Goal: Use online tool/utility: Utilize a website feature to perform a specific function

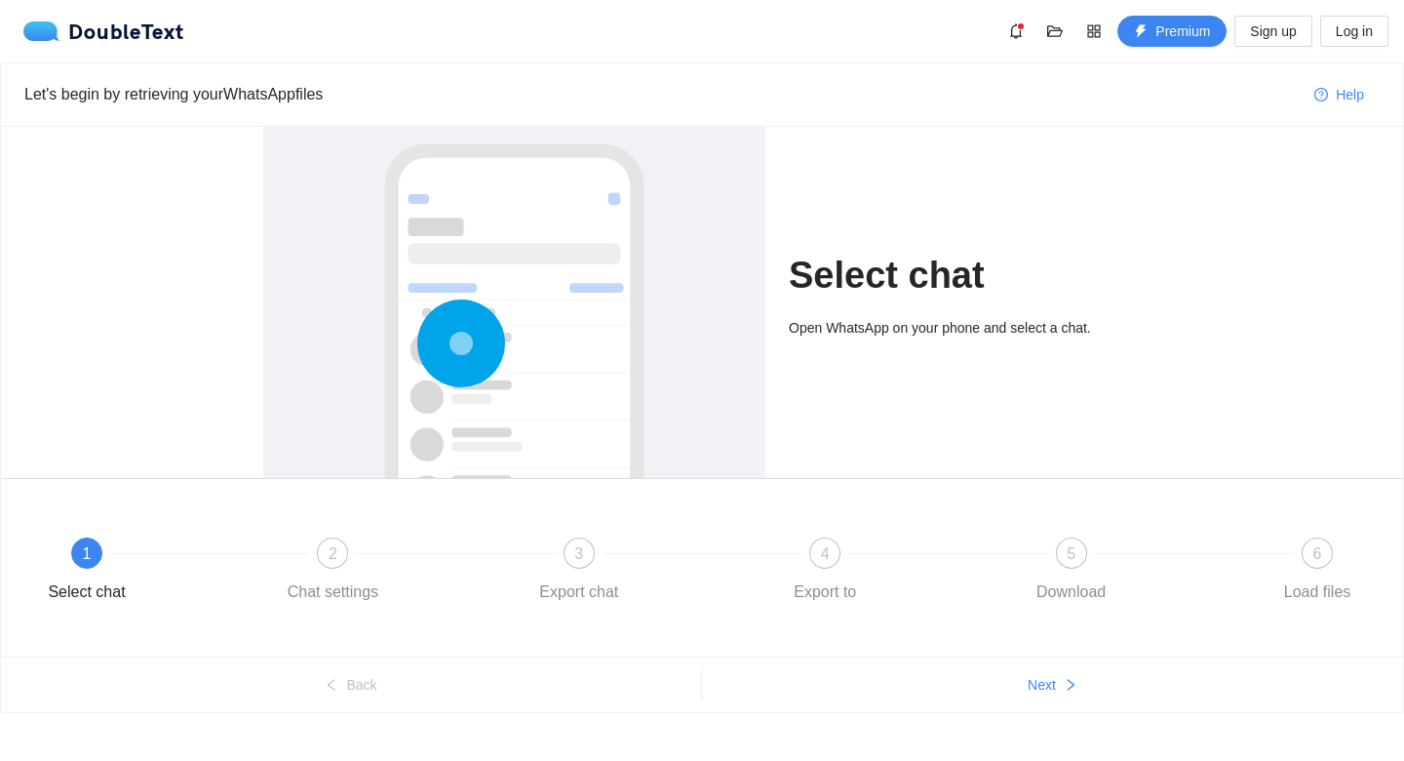
click at [975, 339] on div "Open WhatsApp on your phone and select a chat." at bounding box center [965, 334] width 352 height 35
click at [461, 386] on icon at bounding box center [461, 343] width 88 height 88
click at [459, 349] on circle at bounding box center [461, 343] width 11 height 11
click at [459, 349] on circle at bounding box center [461, 344] width 28 height 28
click at [459, 346] on circle at bounding box center [461, 344] width 4 height 4
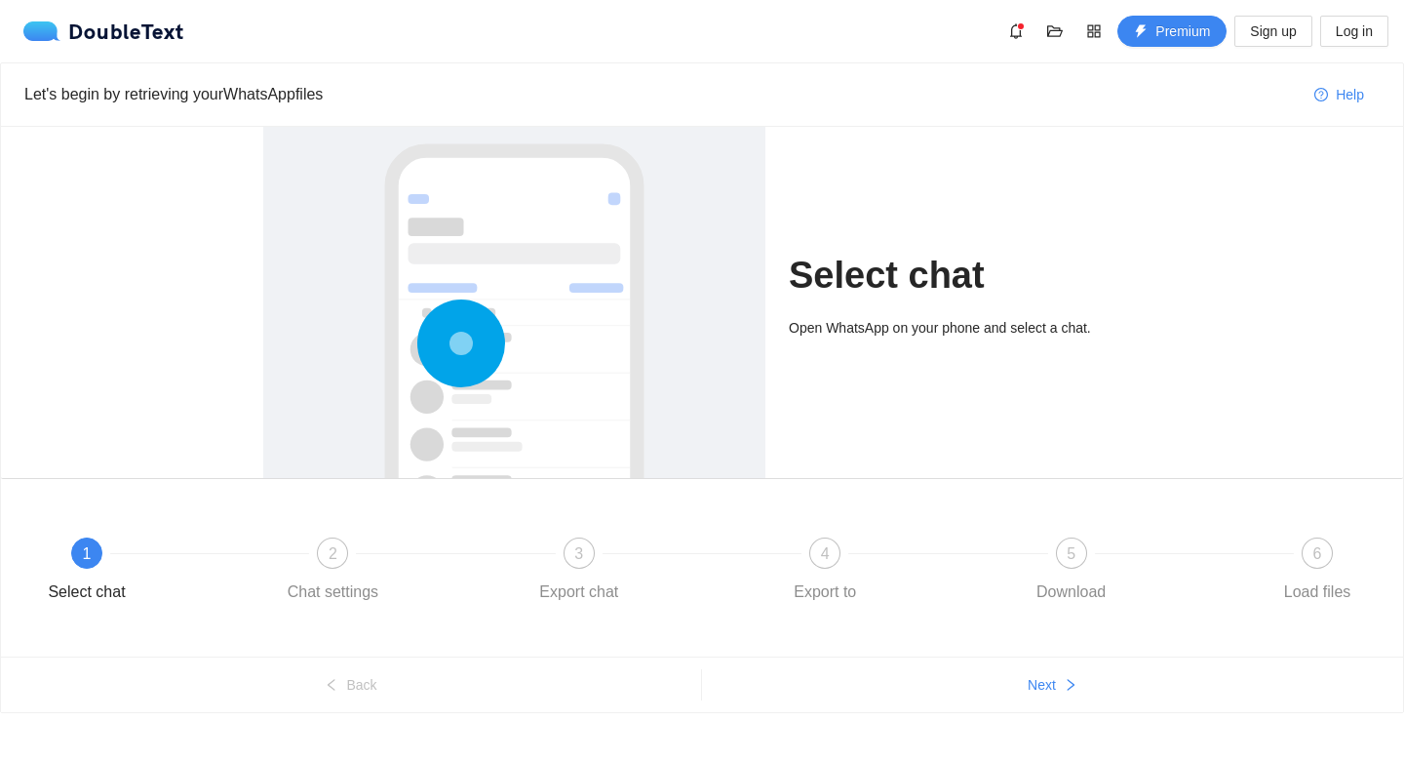
click at [454, 353] on circle at bounding box center [461, 344] width 28 height 28
click at [1050, 685] on span "Next" at bounding box center [1042, 684] width 28 height 21
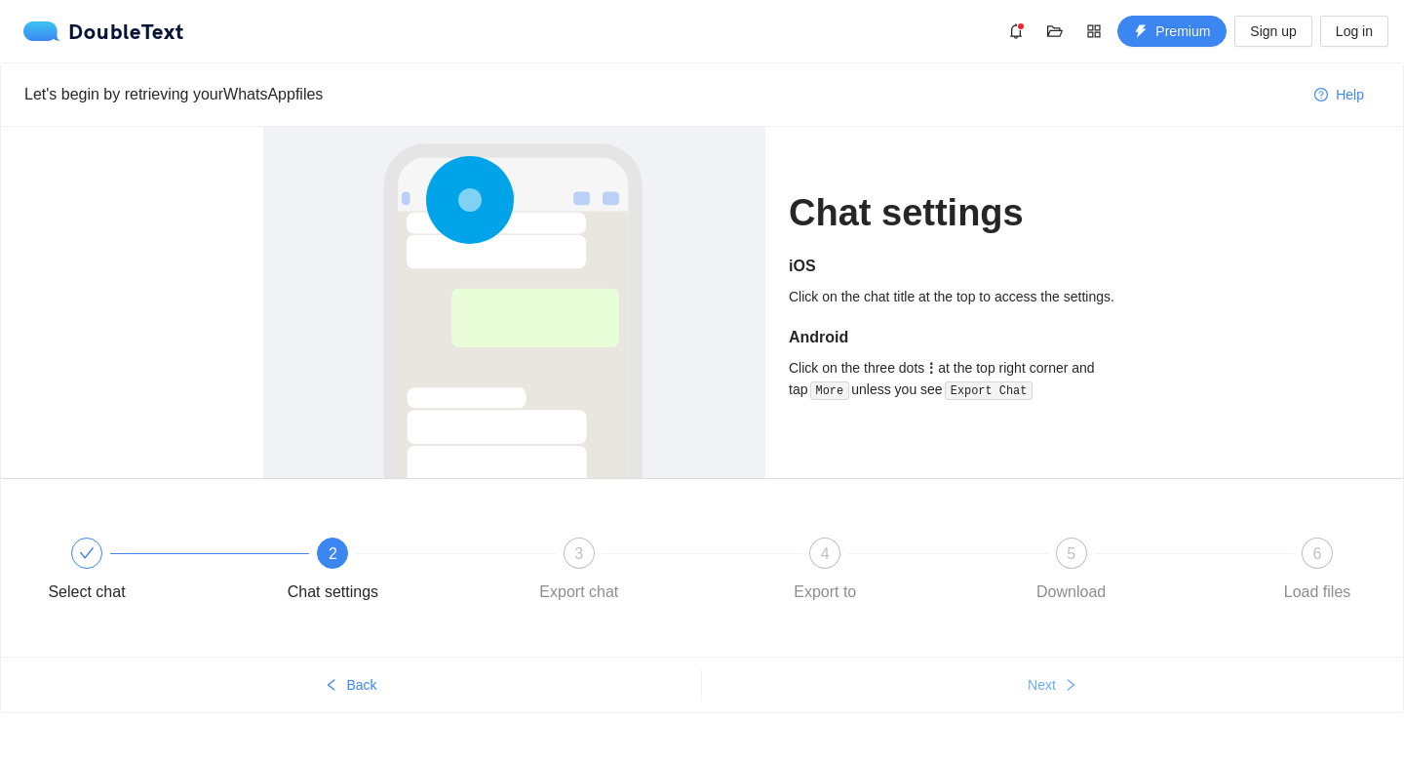
click at [1058, 685] on button "Next" at bounding box center [1052, 684] width 701 height 31
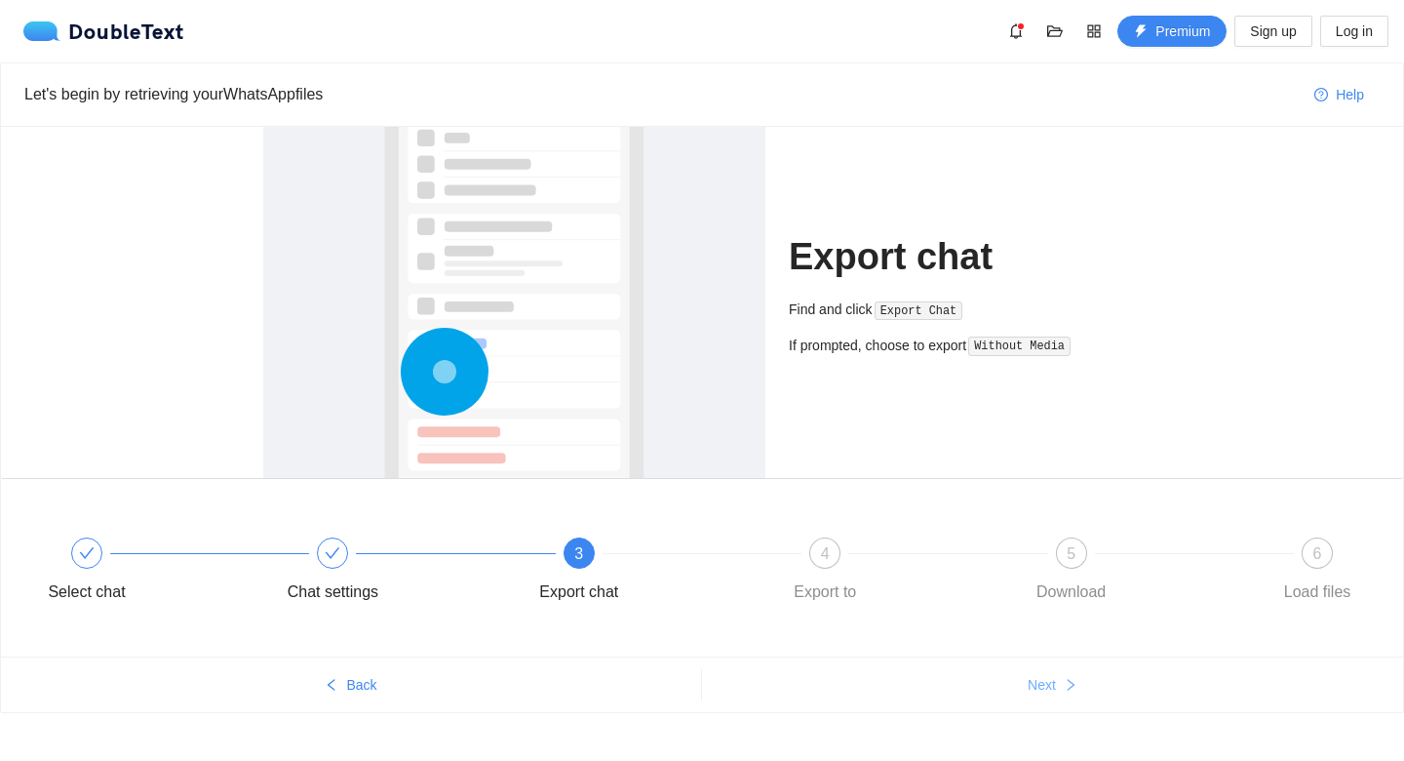
click at [1046, 686] on span "Next" at bounding box center [1042, 684] width 28 height 21
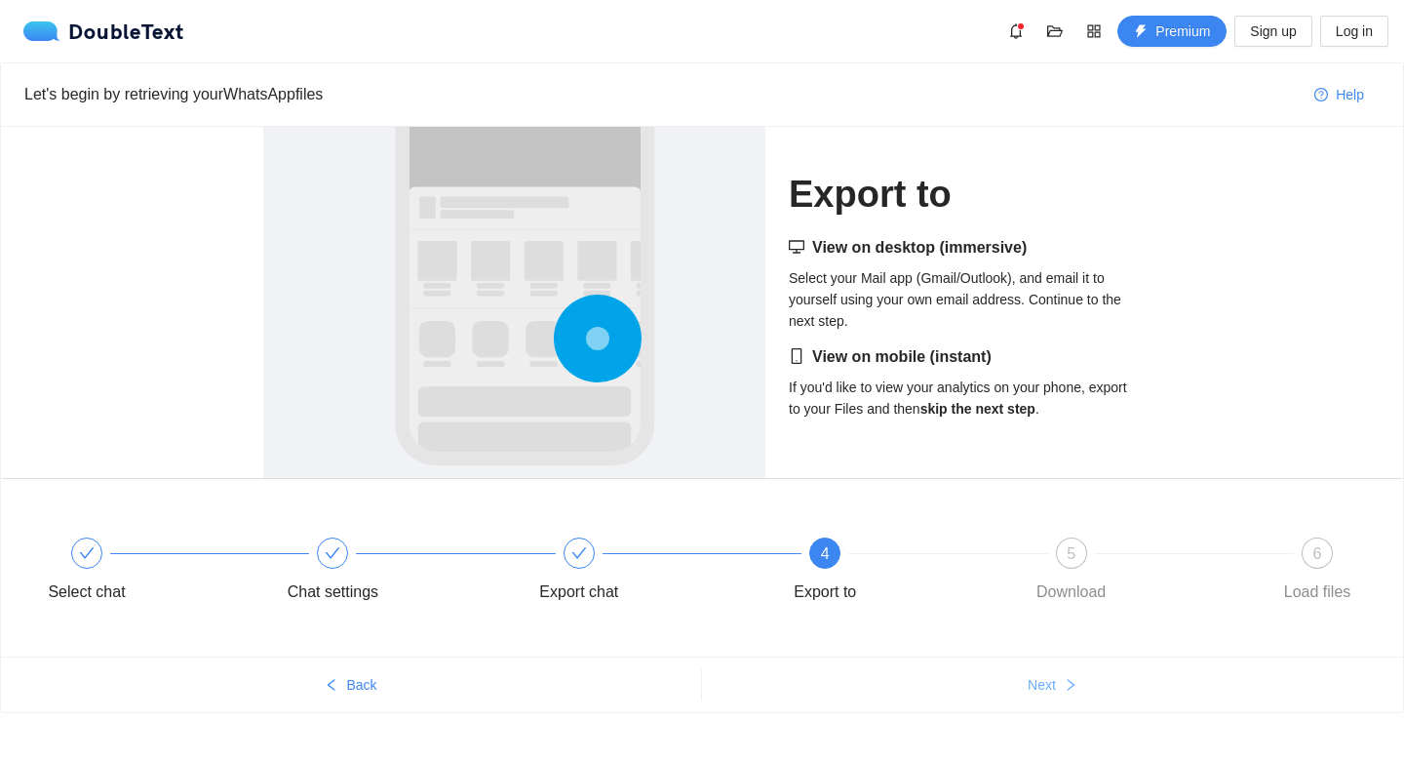
click at [1044, 680] on span "Next" at bounding box center [1042, 684] width 28 height 21
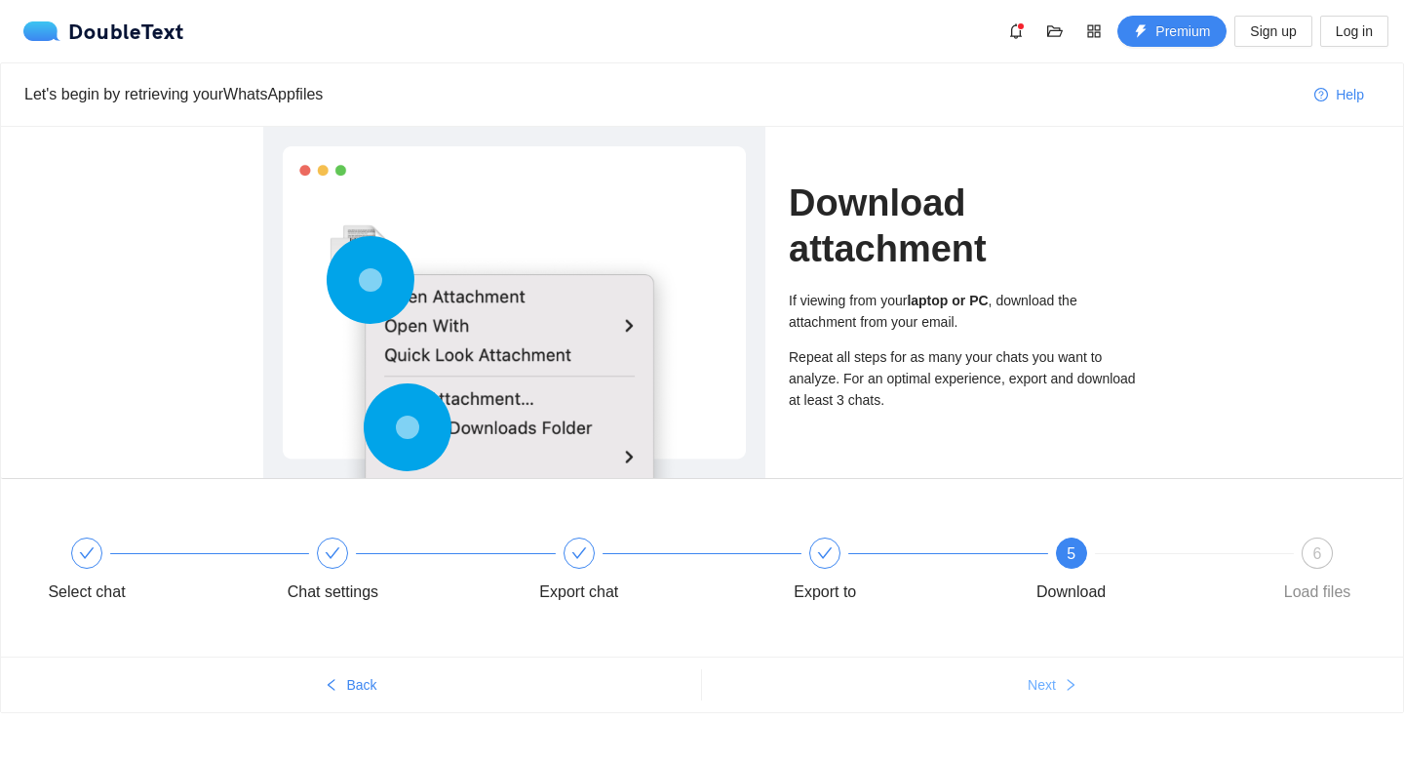
click at [1055, 681] on span "Next" at bounding box center [1042, 684] width 28 height 21
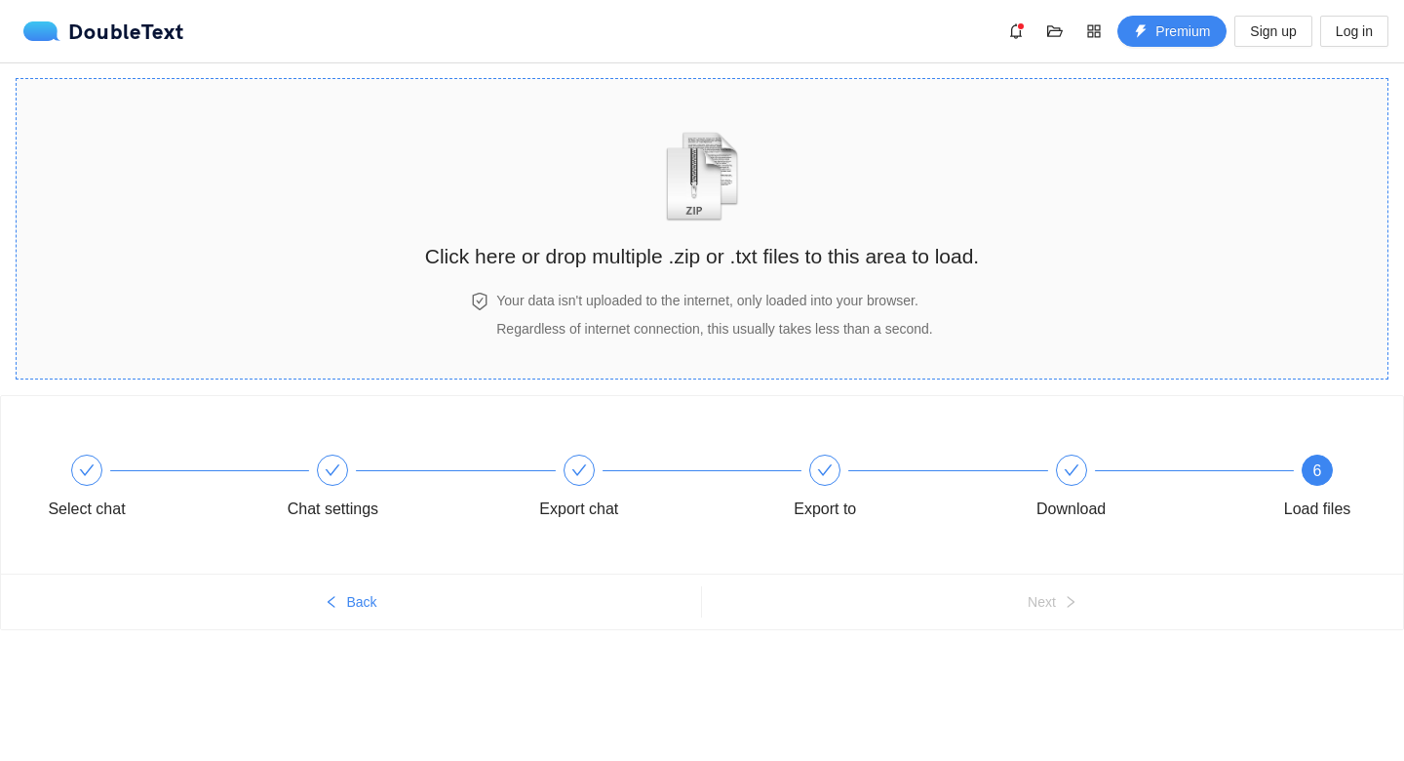
click at [769, 323] on span "Regardless of internet connection, this usually takes less than a second." at bounding box center [714, 329] width 436 height 16
click at [792, 310] on h4 "Your data isn't uploaded to the internet, only loaded into your browser." at bounding box center [714, 300] width 436 height 21
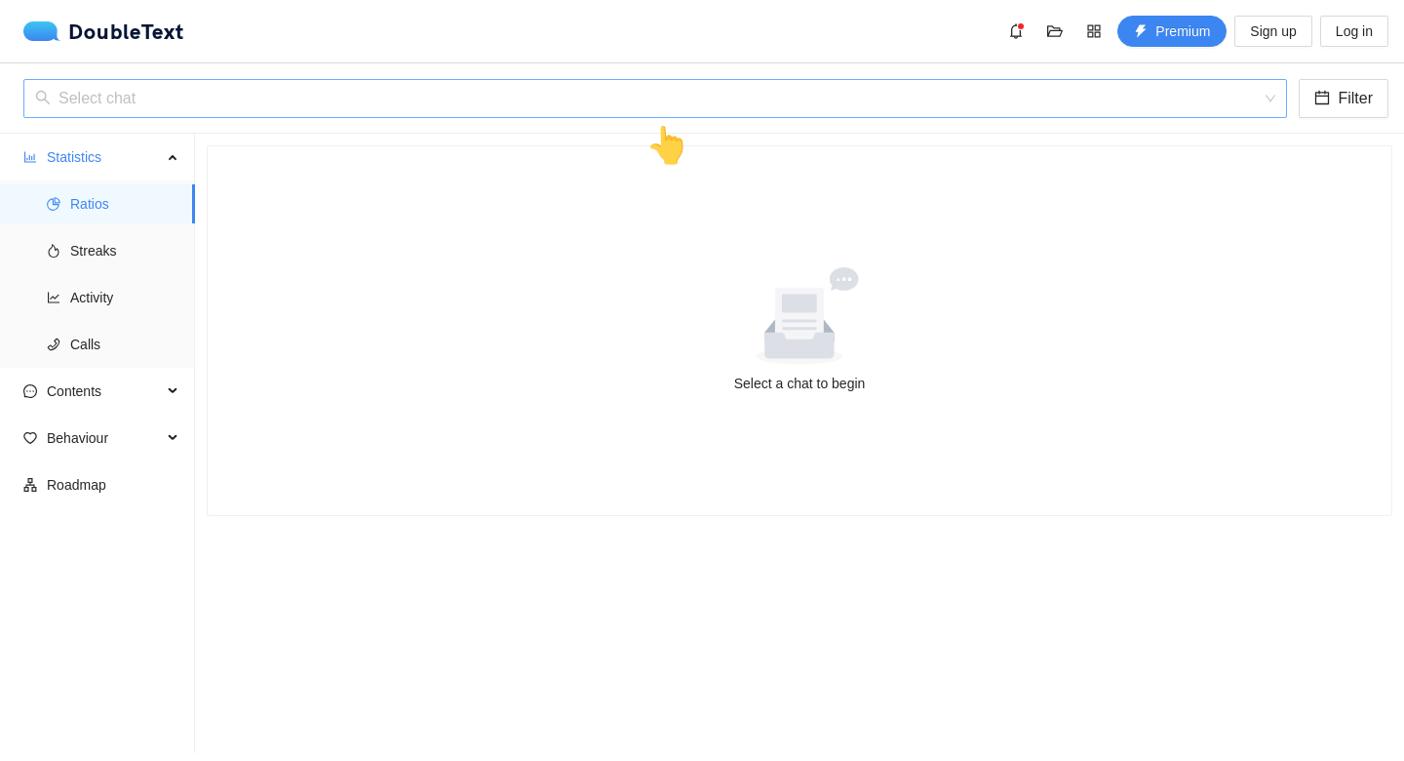
click at [703, 99] on input "search" at bounding box center [648, 98] width 1227 height 37
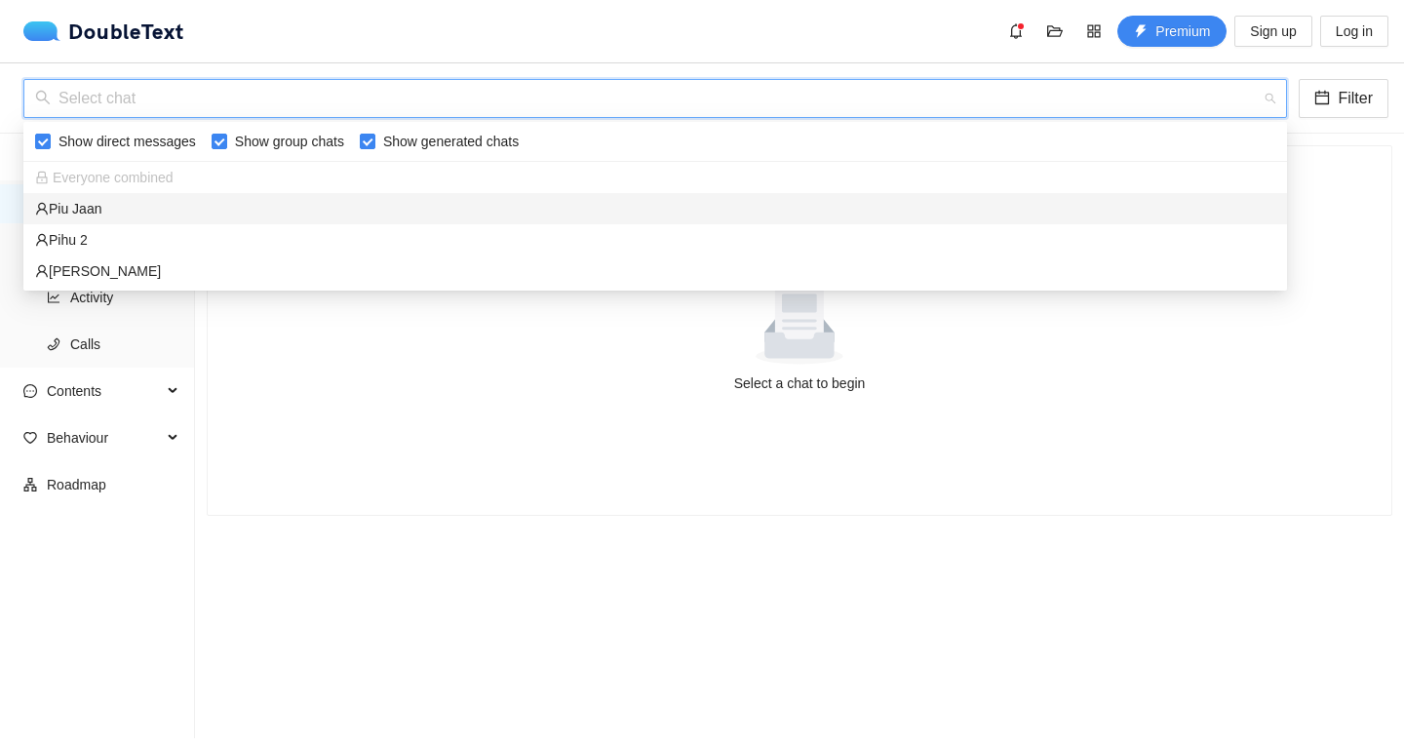
click at [185, 210] on div "Piu Jaan" at bounding box center [655, 208] width 1241 height 21
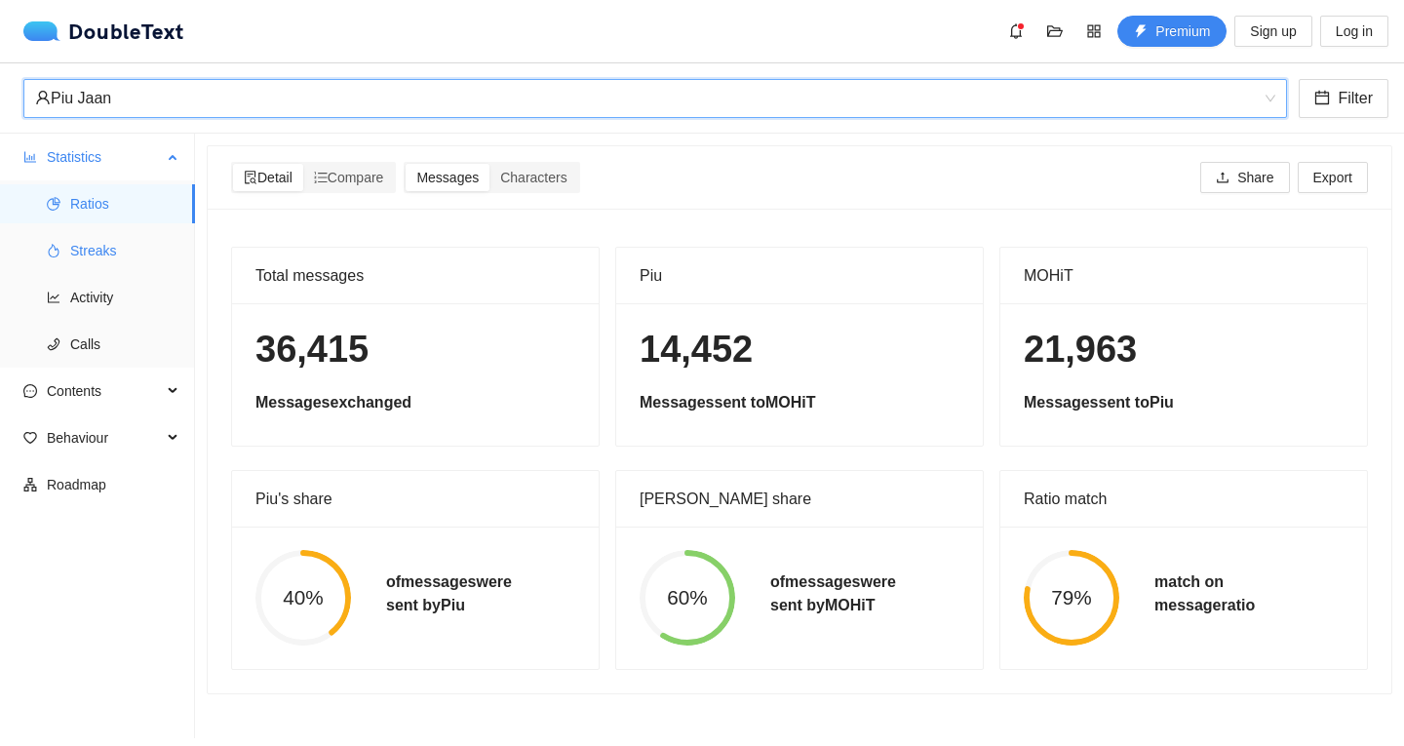
click at [134, 250] on span "Streaks" at bounding box center [124, 250] width 109 height 39
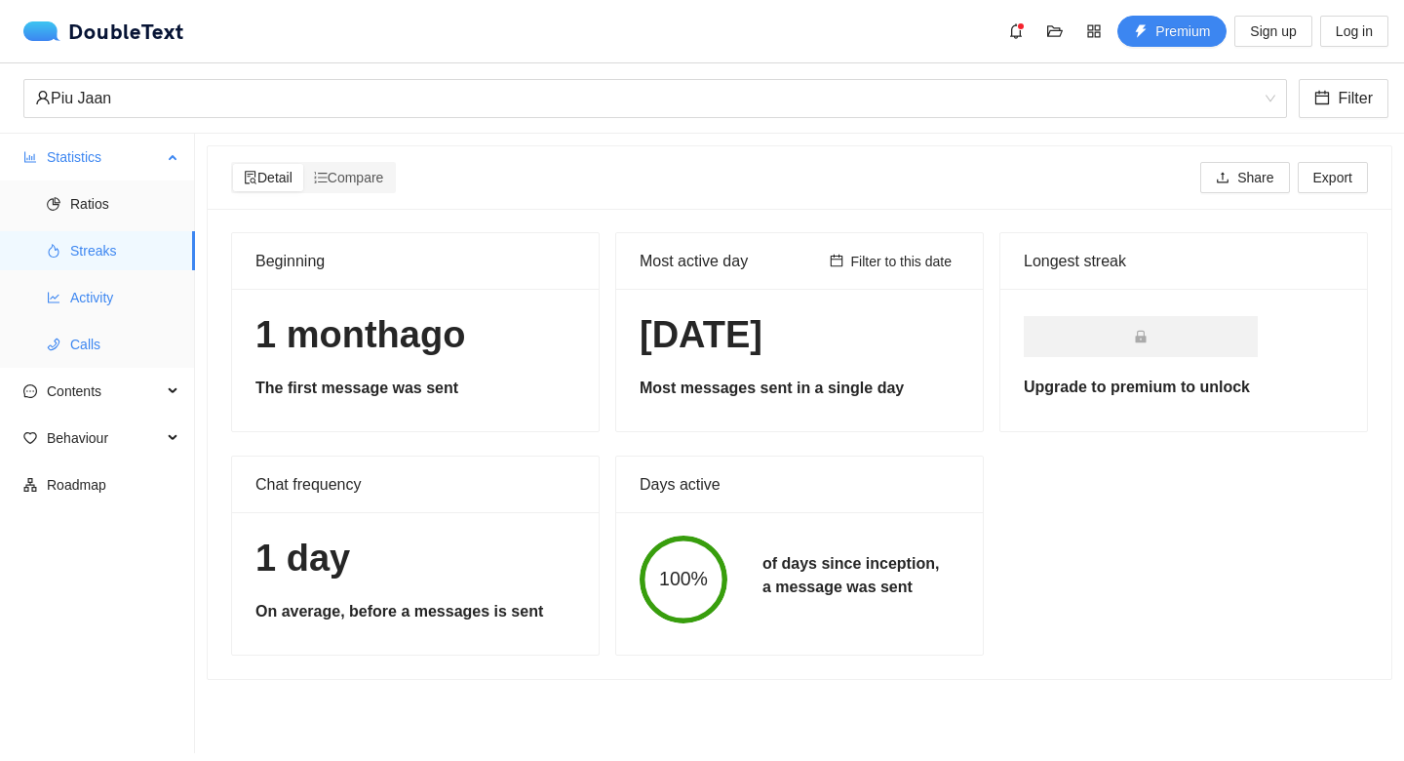
click at [140, 299] on span "Activity" at bounding box center [124, 297] width 109 height 39
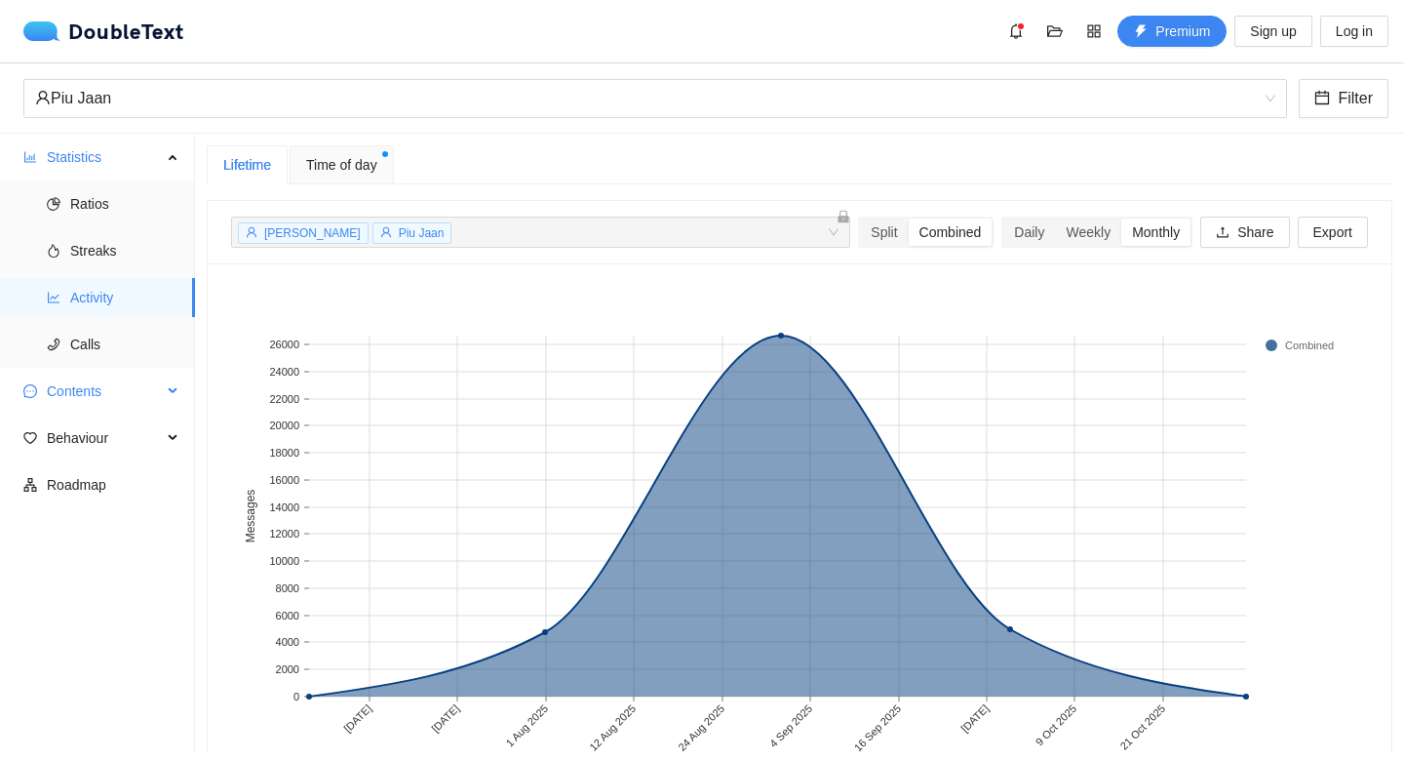
click at [136, 399] on span "Contents" at bounding box center [104, 391] width 115 height 39
click at [141, 451] on span "Word Cloud" at bounding box center [124, 437] width 109 height 39
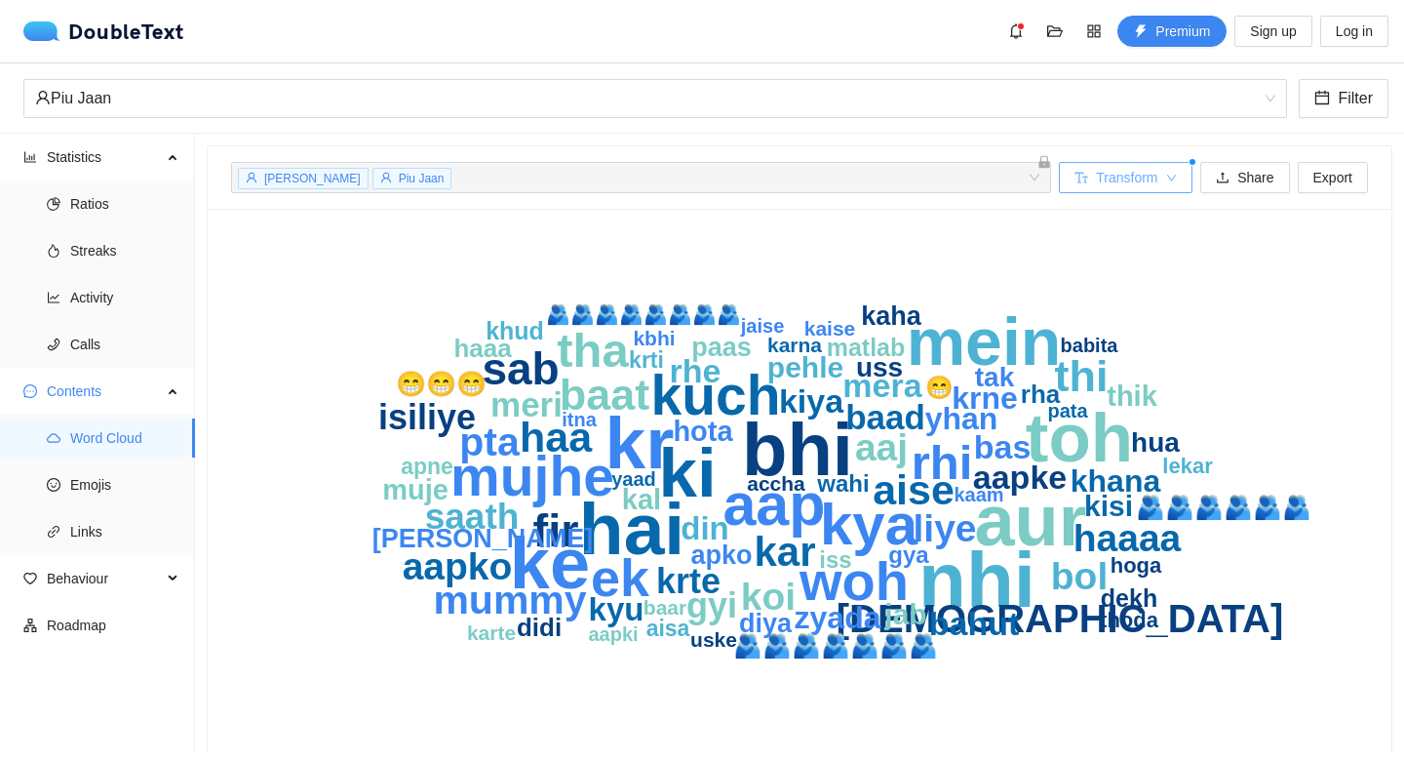
click at [1161, 169] on button "Transform" at bounding box center [1126, 177] width 134 height 31
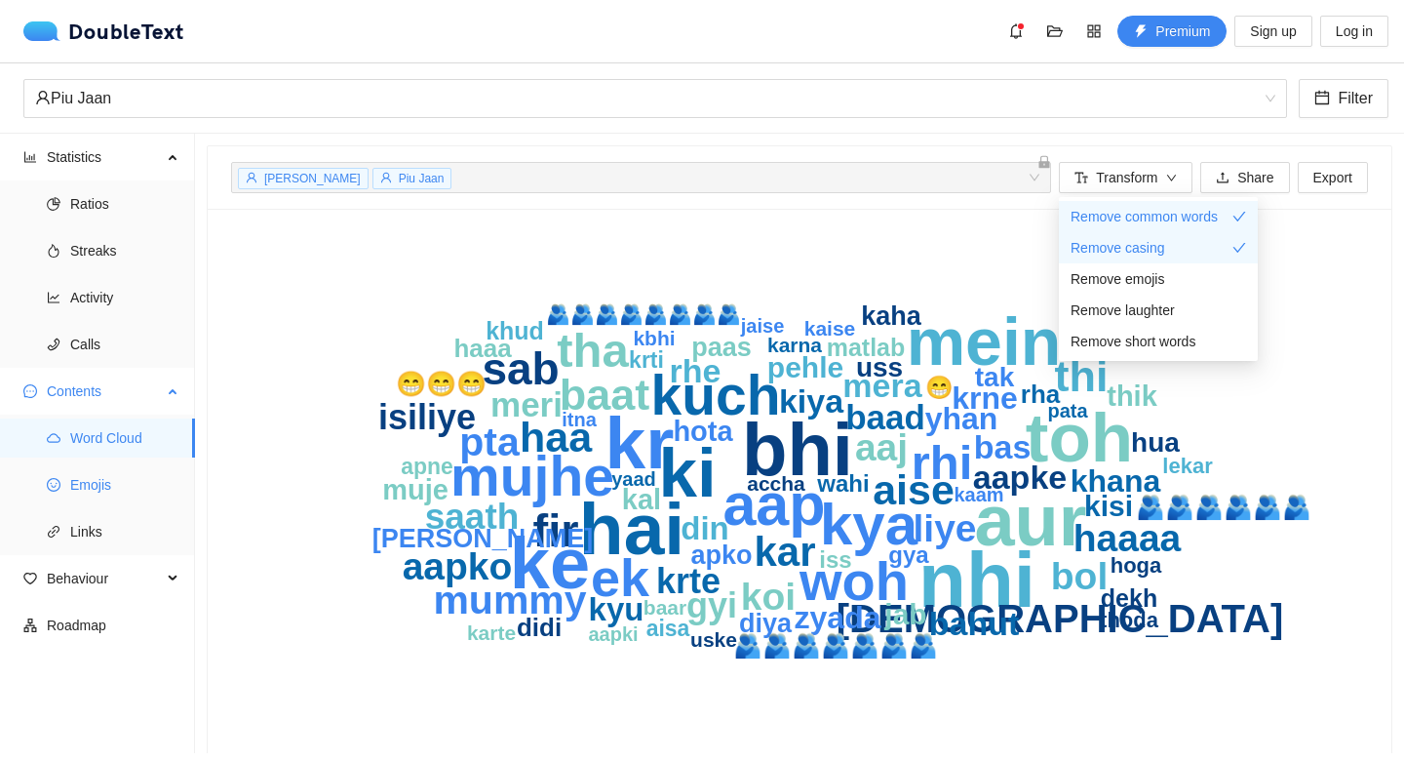
click at [121, 488] on span "Emojis" at bounding box center [124, 484] width 109 height 39
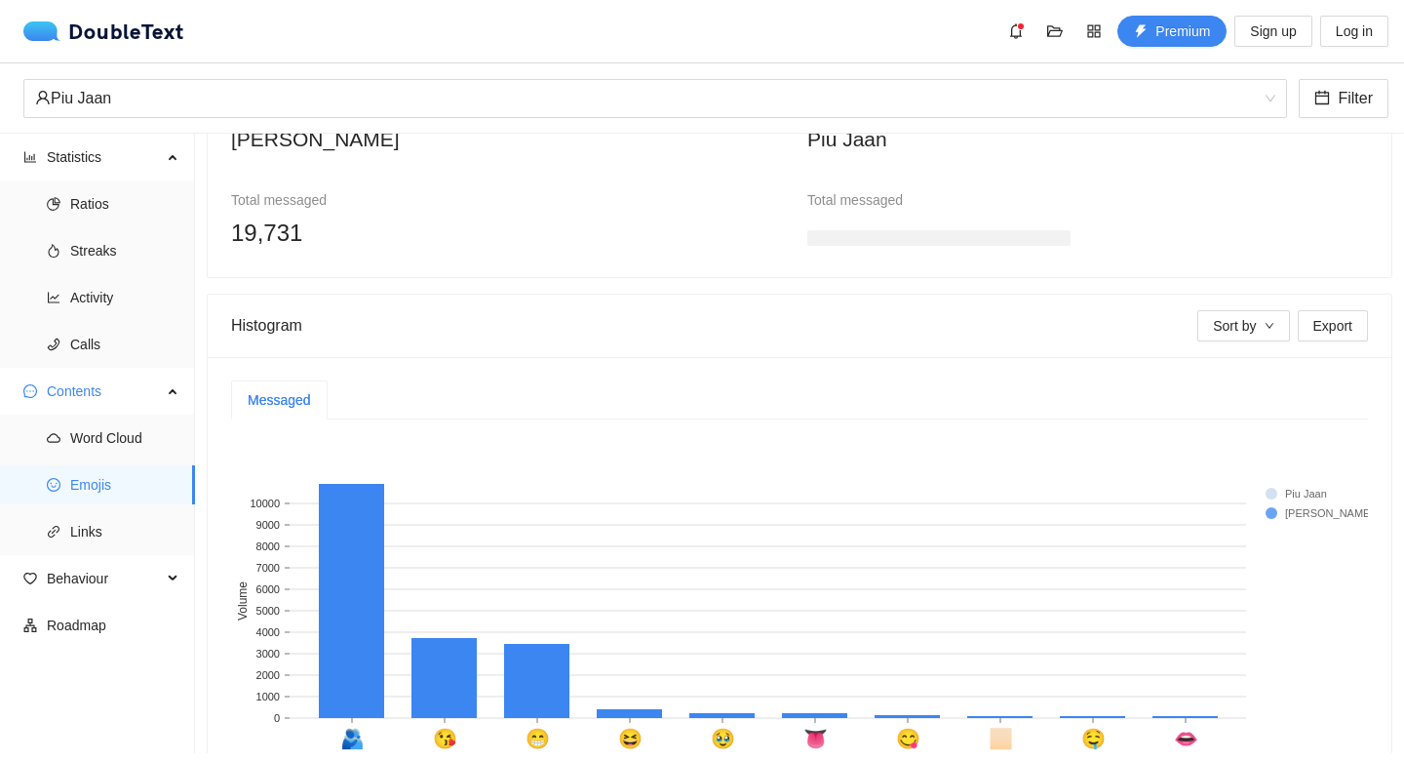
scroll to position [229, 0]
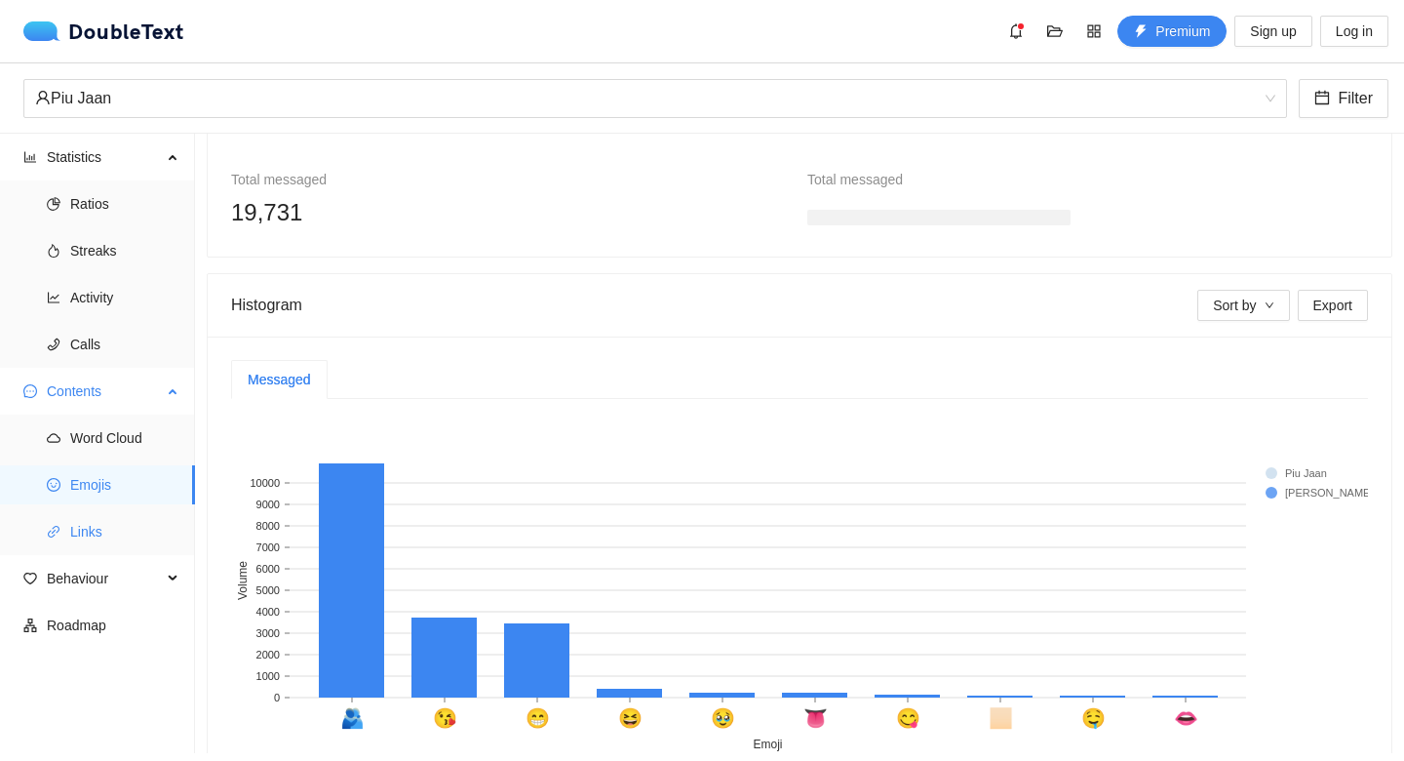
click at [118, 523] on span "Links" at bounding box center [124, 531] width 109 height 39
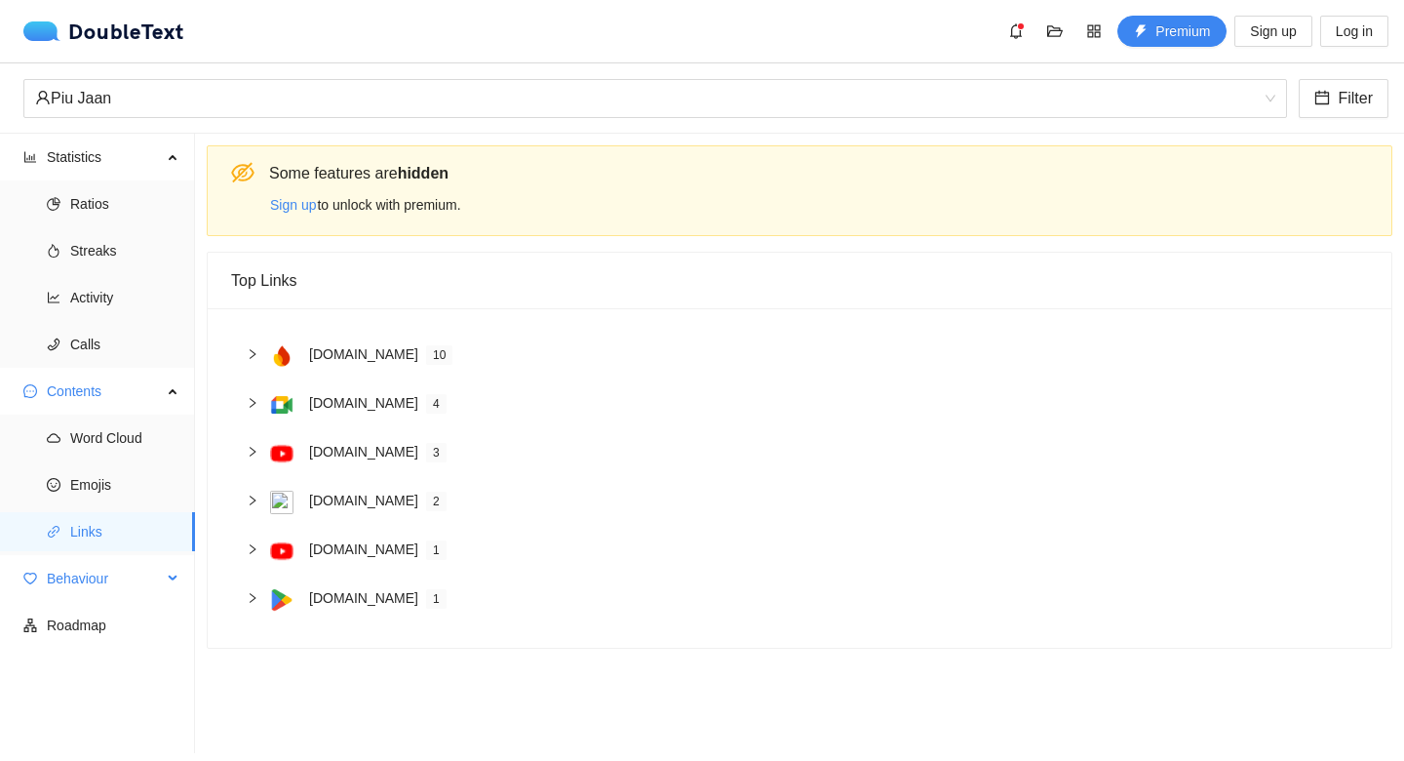
click at [164, 578] on div "Behaviour" at bounding box center [97, 578] width 195 height 39
click at [147, 632] on span "Engagement" at bounding box center [124, 625] width 109 height 39
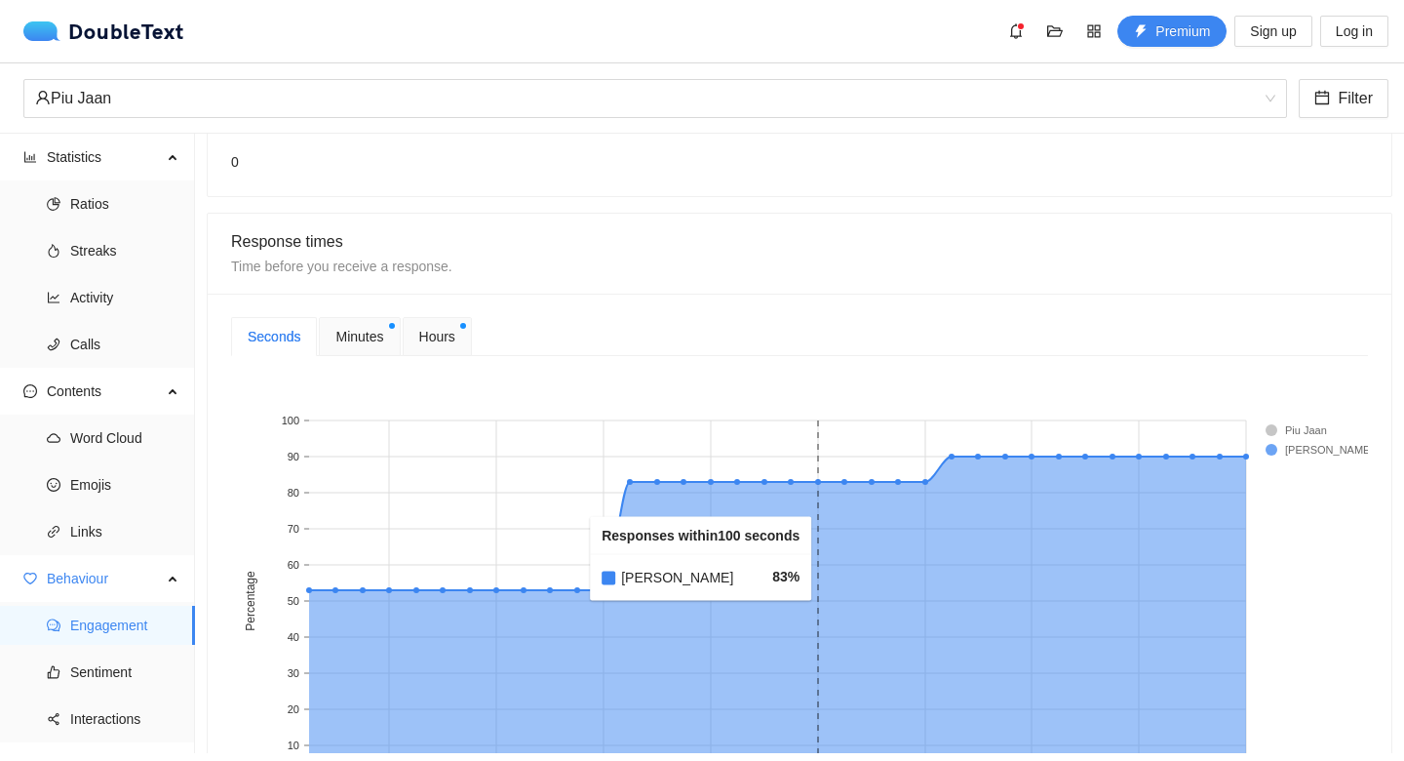
scroll to position [496, 0]
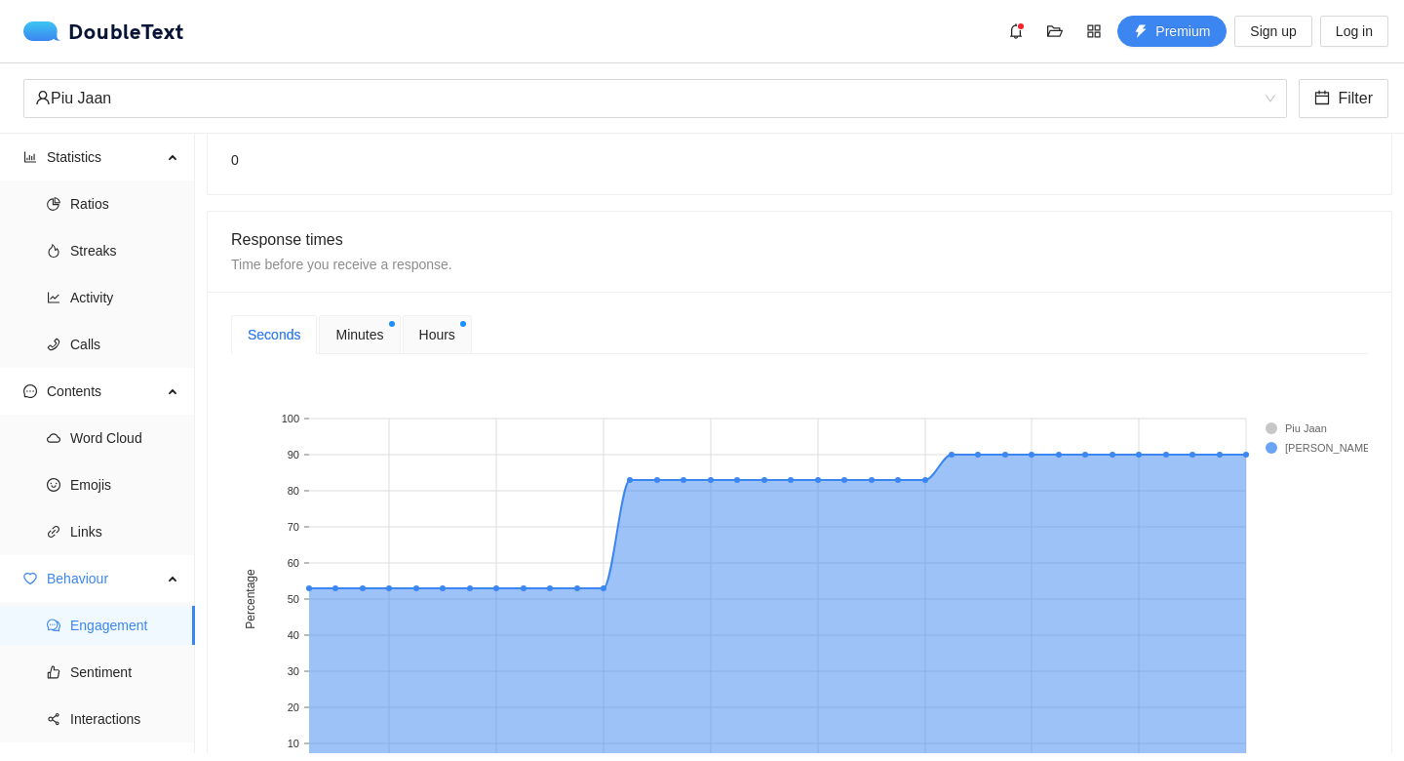
click at [1268, 428] on rect at bounding box center [1305, 428] width 78 height 20
click at [1277, 425] on rect at bounding box center [1305, 428] width 78 height 20
click at [1277, 428] on rect at bounding box center [1305, 428] width 78 height 20
click at [1276, 428] on rect at bounding box center [1305, 428] width 78 height 20
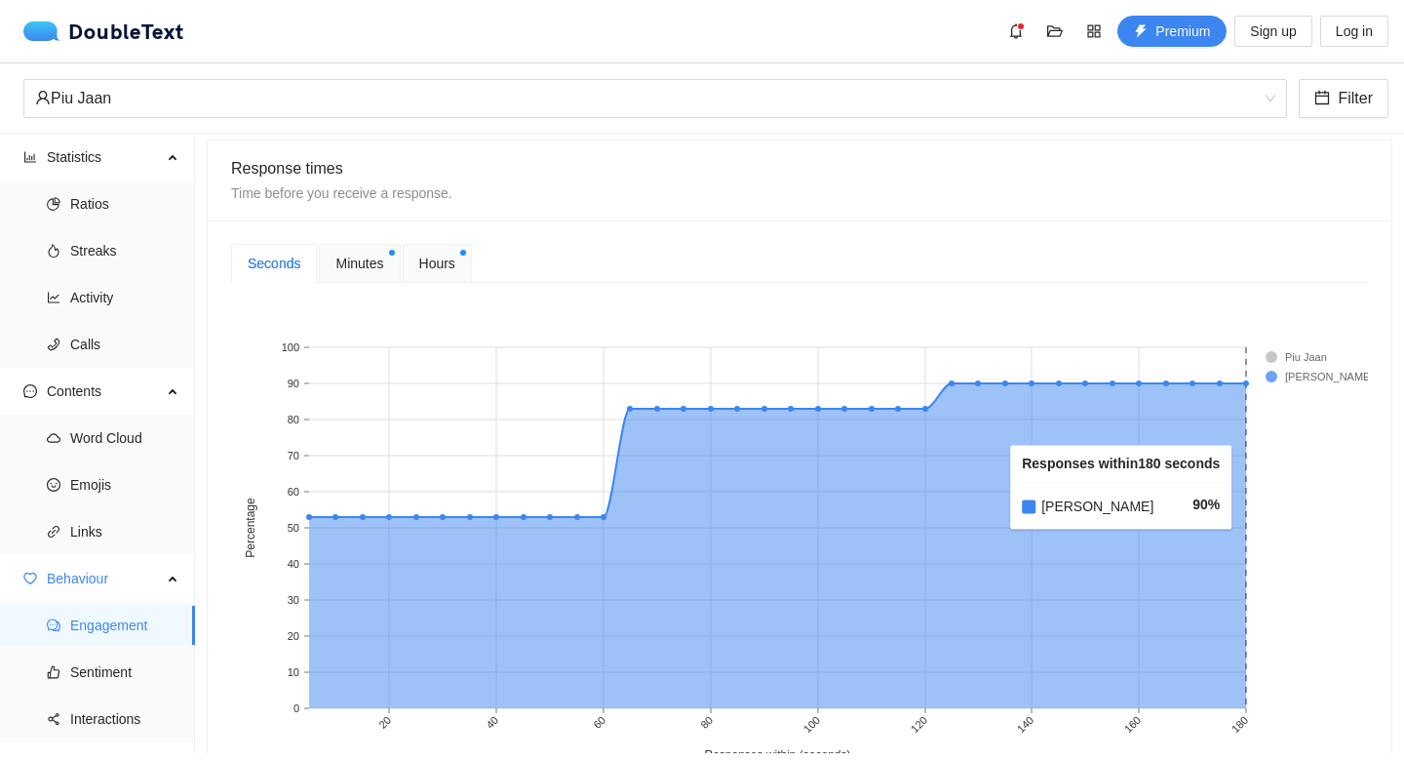
scroll to position [568, 0]
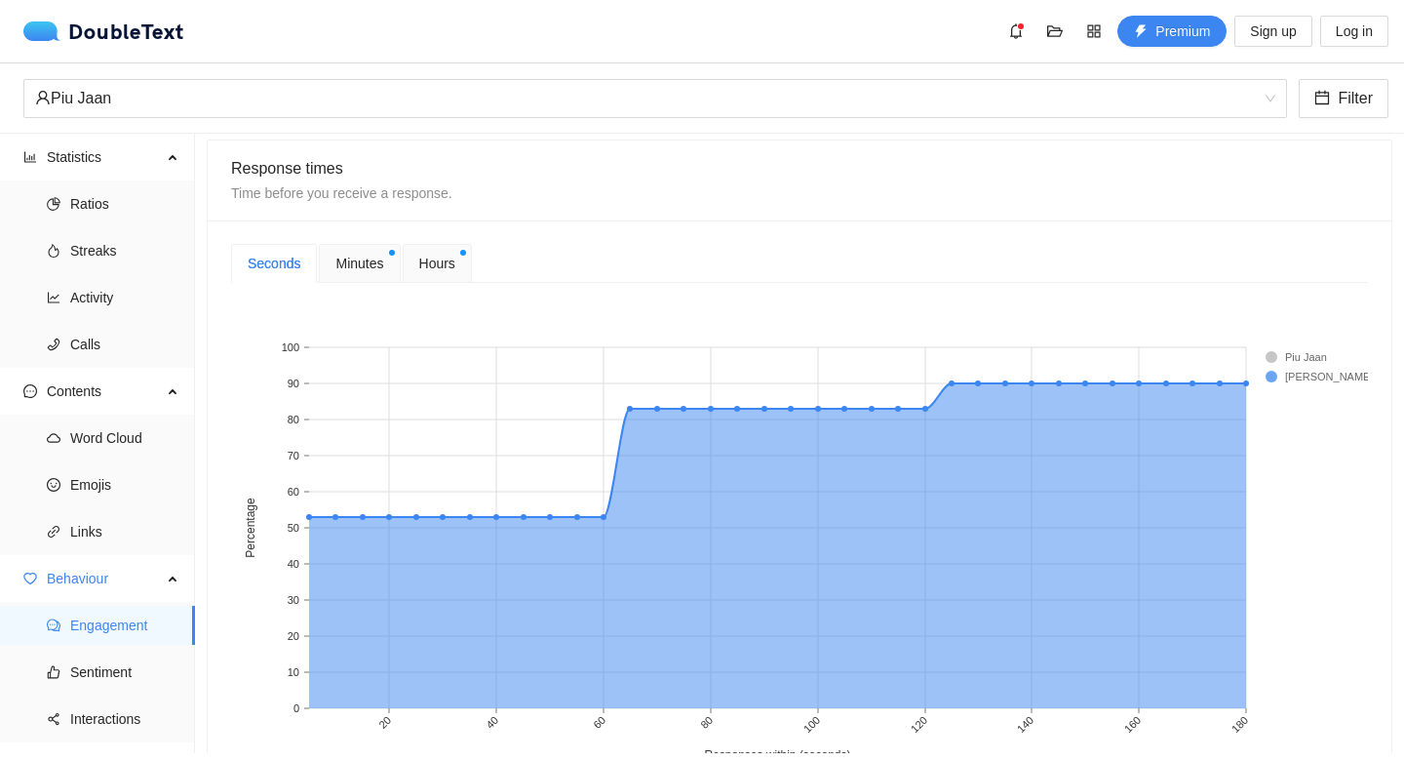
click at [368, 263] on span "Minutes" at bounding box center [359, 263] width 48 height 21
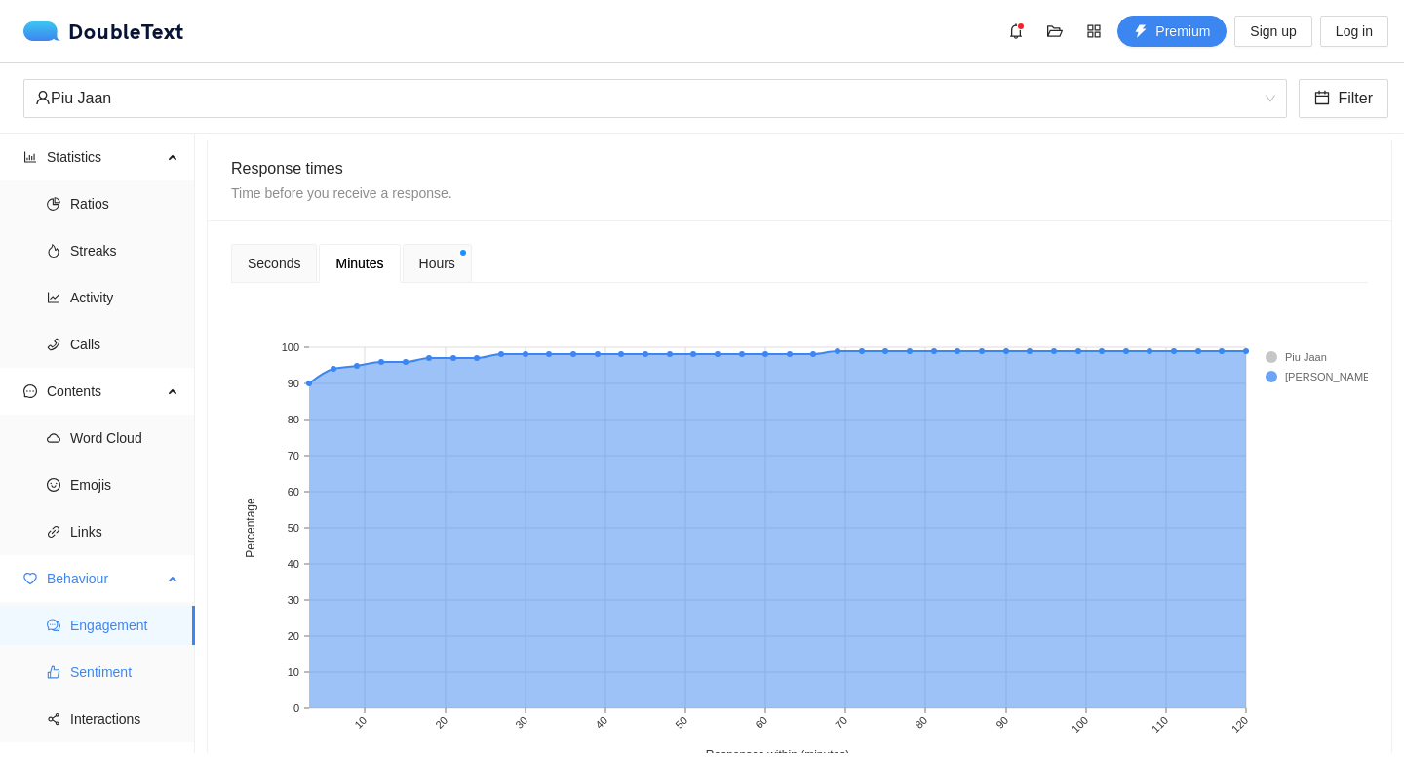
click at [137, 673] on span "Sentiment" at bounding box center [124, 671] width 109 height 39
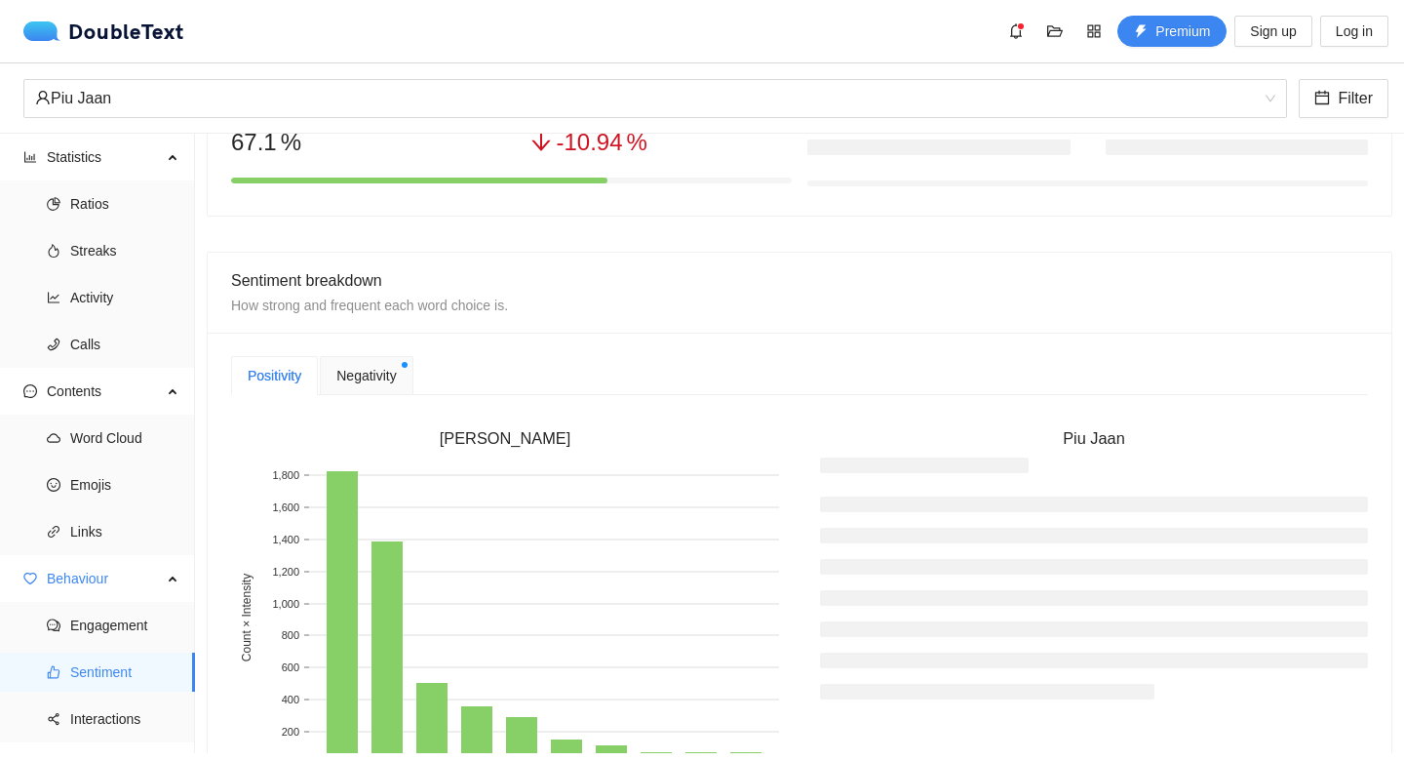
scroll to position [322, 0]
click at [368, 375] on span "Negativity" at bounding box center [365, 377] width 59 height 21
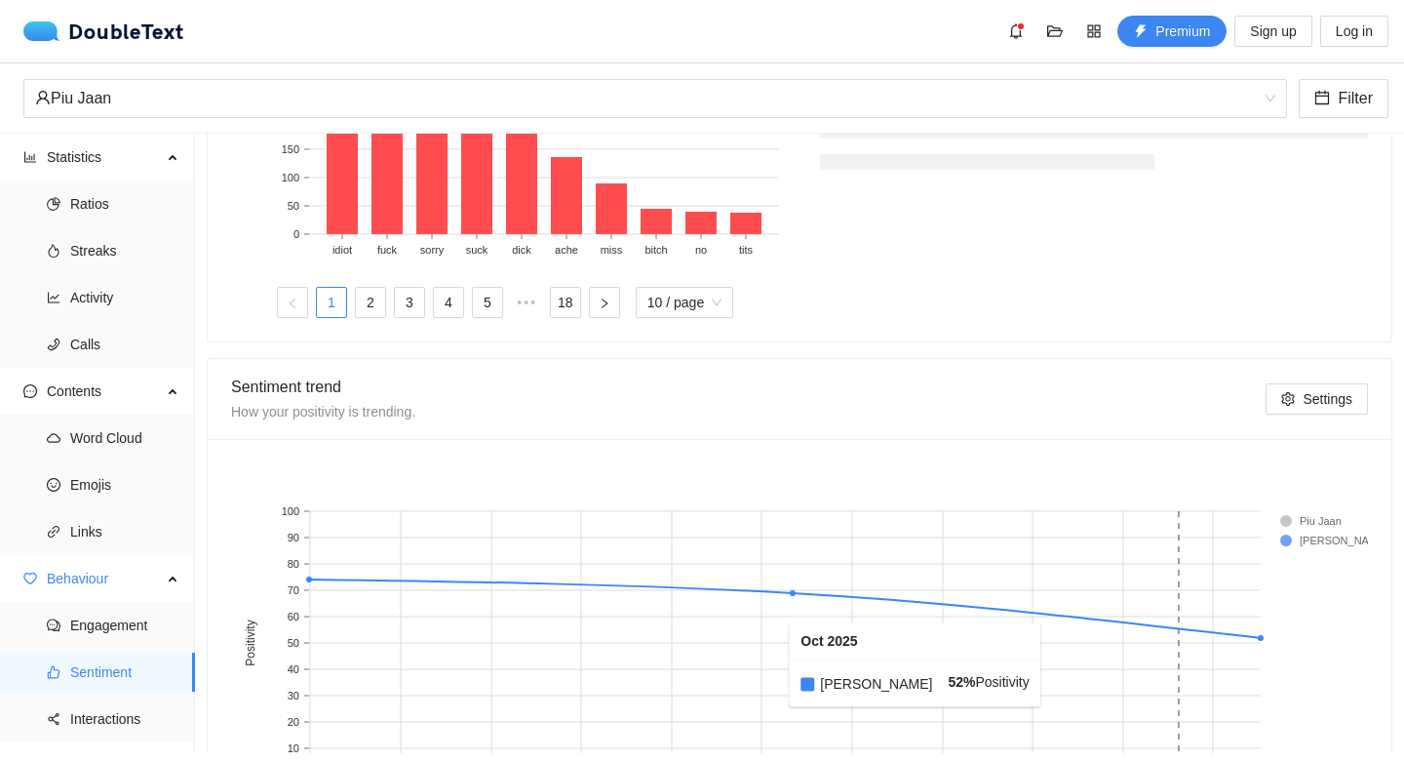
scroll to position [895, 0]
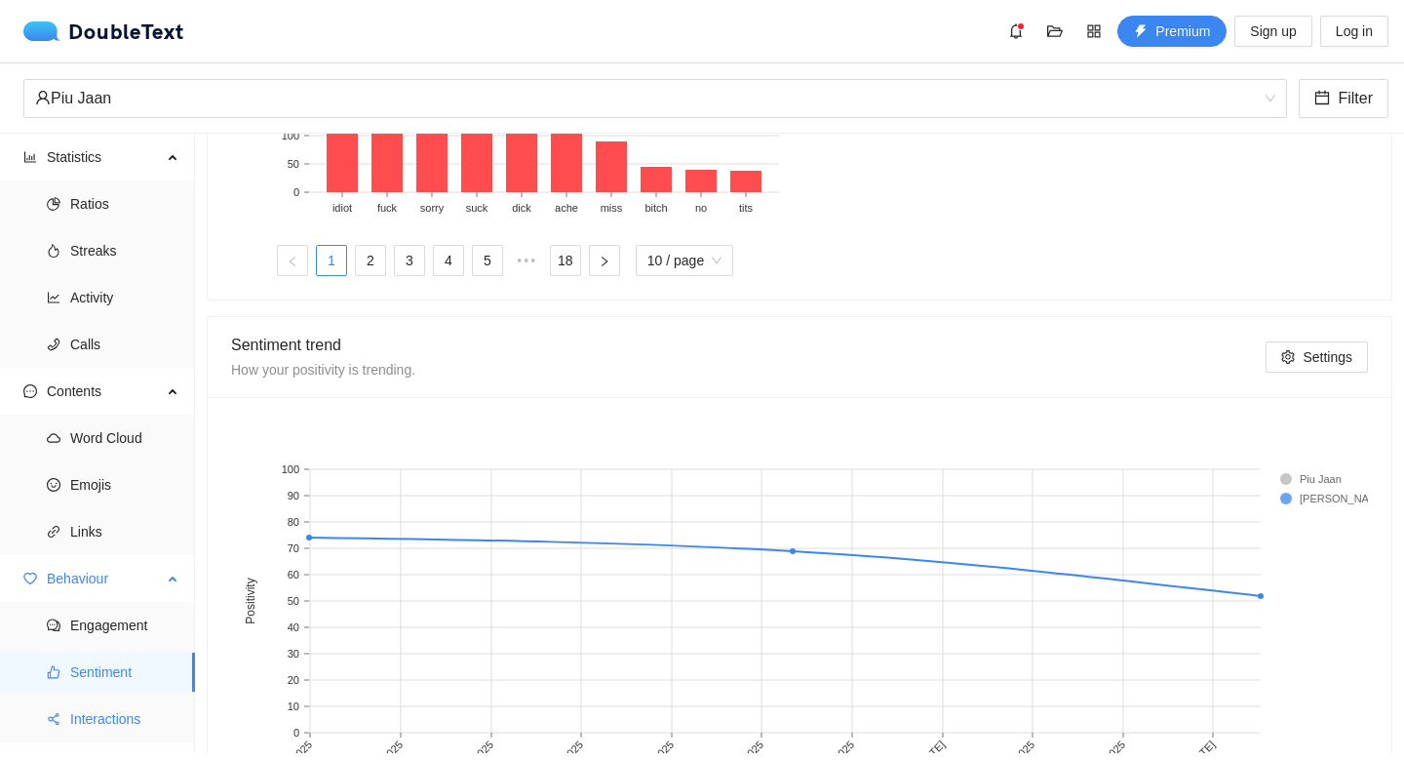
click at [145, 727] on span "Interactions" at bounding box center [124, 718] width 109 height 39
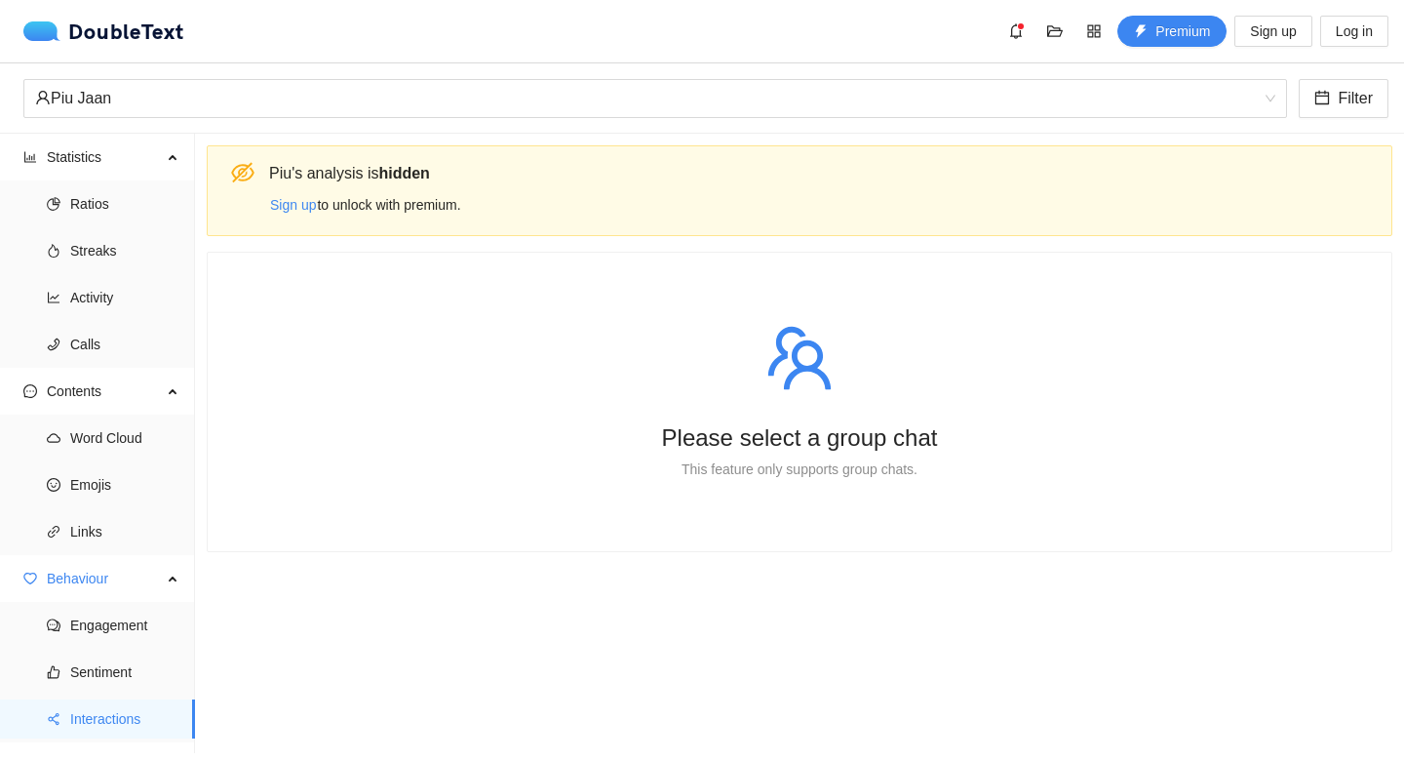
click at [792, 493] on div "Please select a group chat This feature only supports group chats." at bounding box center [799, 402] width 1137 height 252
click at [791, 488] on div "Please select a group chat This feature only supports group chats." at bounding box center [799, 402] width 1137 height 252
click at [147, 670] on span "Sentiment" at bounding box center [124, 671] width 109 height 39
click at [112, 760] on span "Roadmap" at bounding box center [113, 765] width 133 height 39
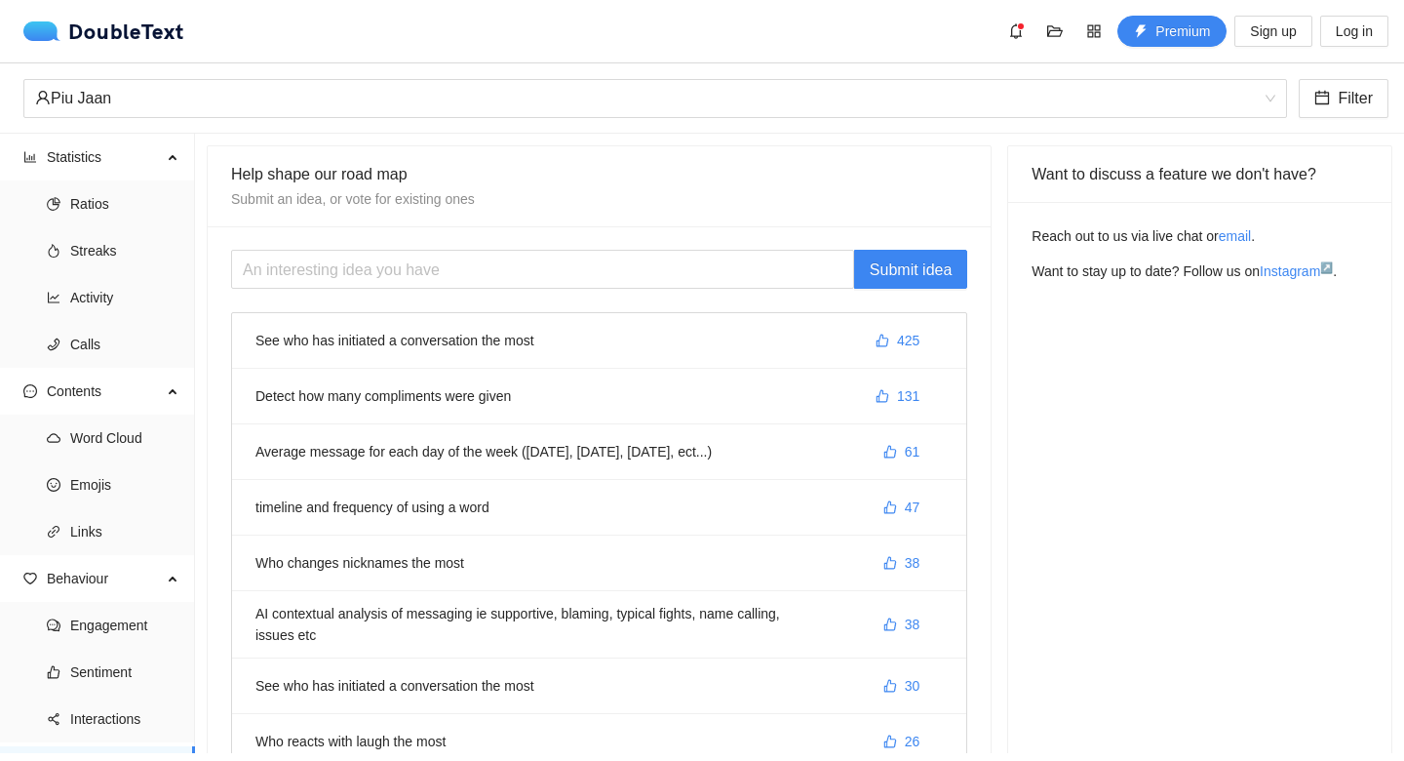
click at [769, 340] on li "See who has initiated a conversation the most 425" at bounding box center [599, 341] width 734 height 56
click at [679, 349] on li "See who has initiated a conversation the most 425" at bounding box center [599, 341] width 734 height 56
click at [499, 329] on li "See who has initiated a conversation the most 425" at bounding box center [599, 341] width 734 height 56
click at [483, 336] on li "See who has initiated a conversation the most 425" at bounding box center [599, 341] width 734 height 56
click at [493, 337] on li "See who has initiated a conversation the most 425" at bounding box center [599, 341] width 734 height 56
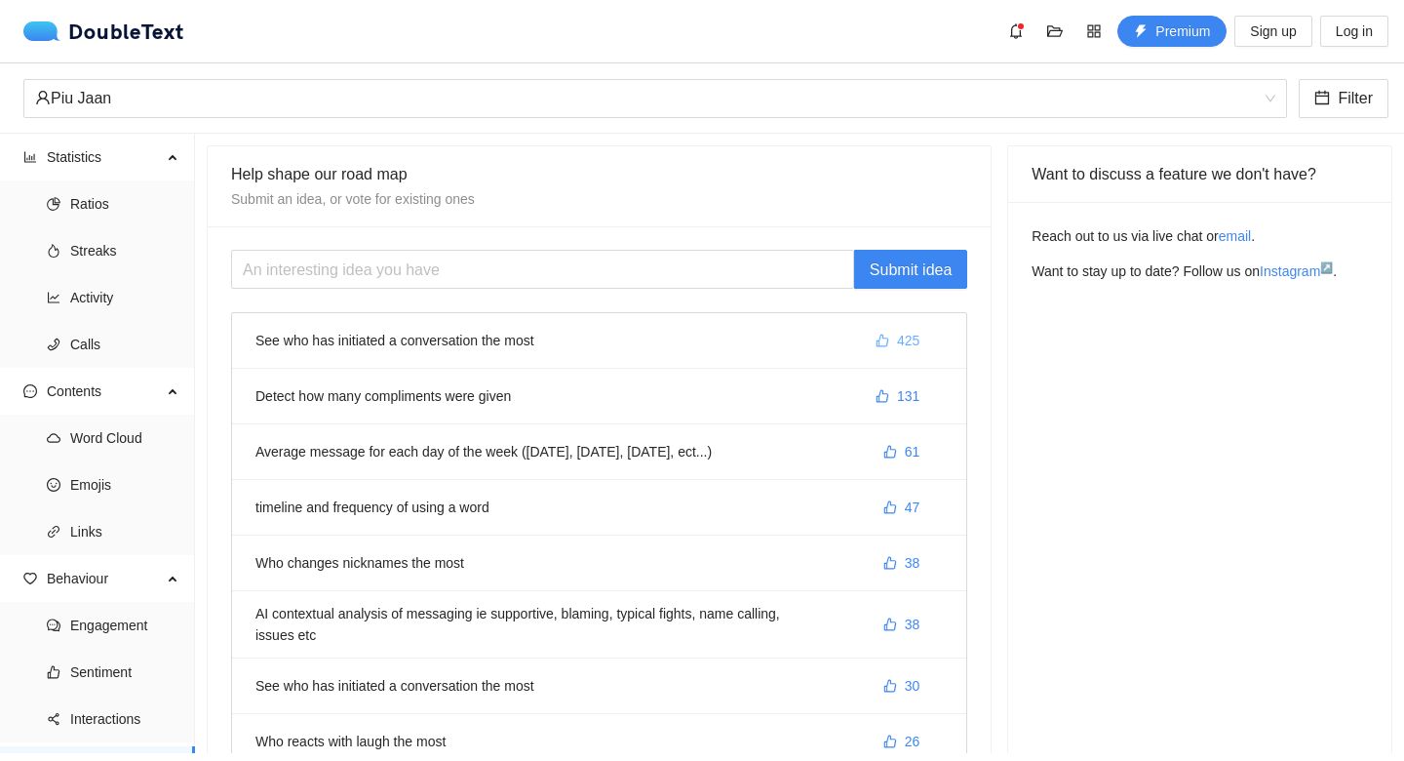
click at [910, 338] on span "425" at bounding box center [908, 340] width 22 height 21
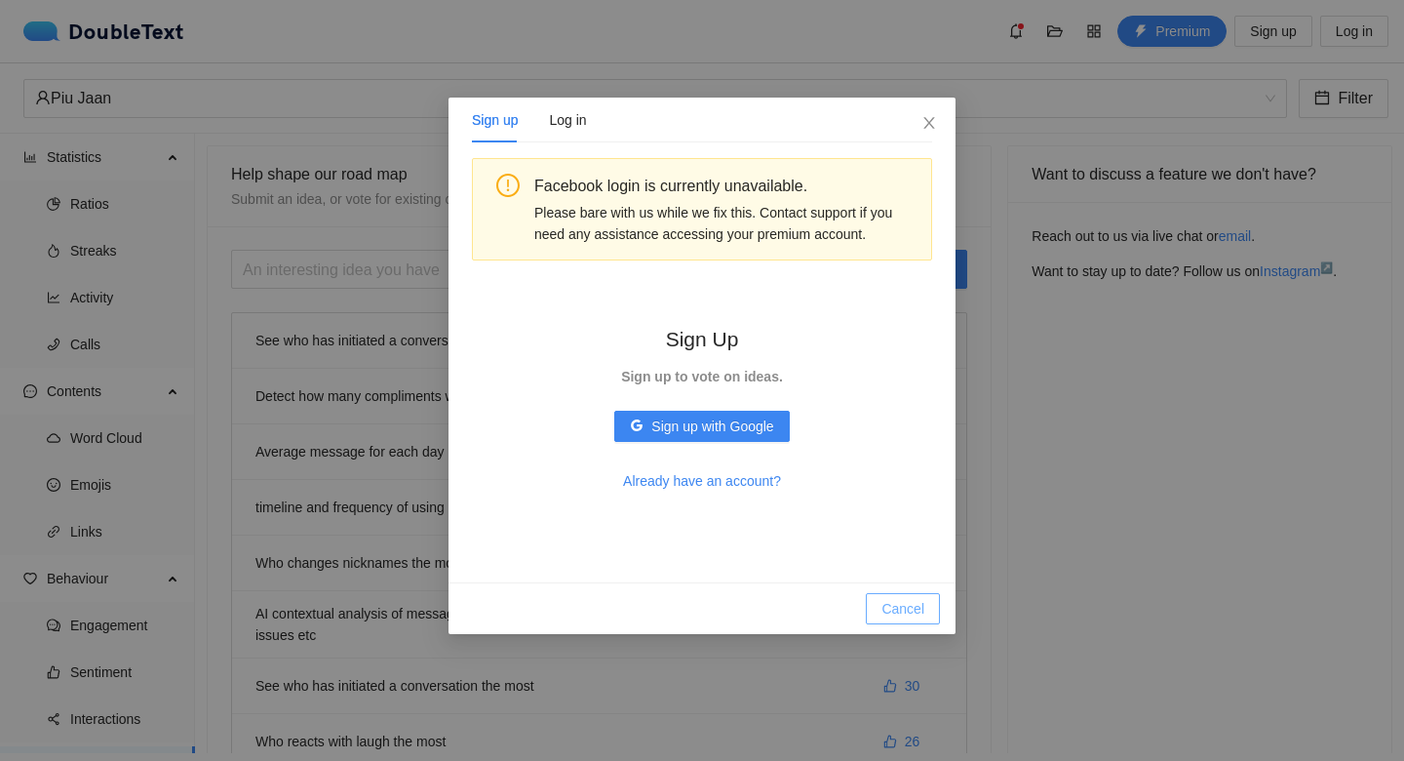
click at [888, 615] on span "Cancel" at bounding box center [903, 608] width 43 height 21
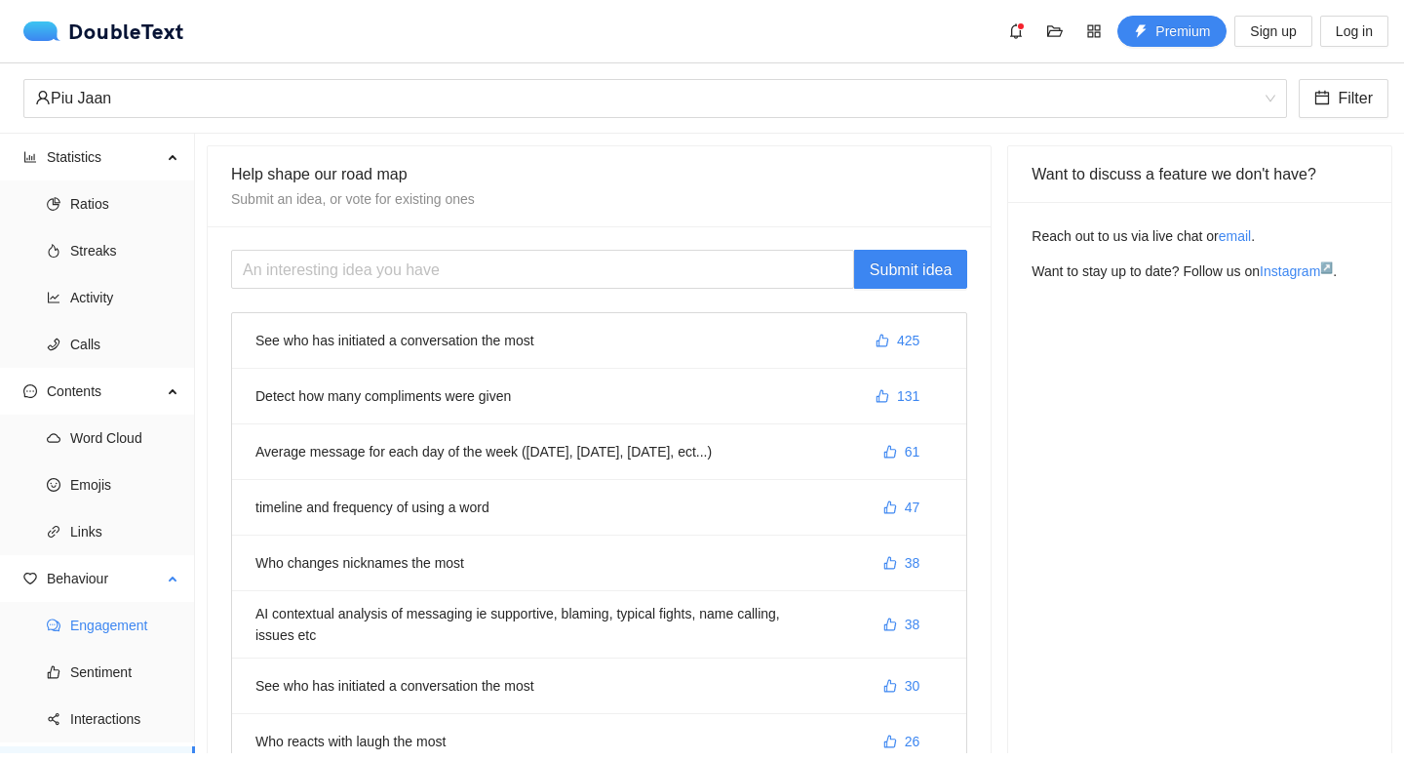
click at [132, 672] on span "Sentiment" at bounding box center [124, 671] width 109 height 39
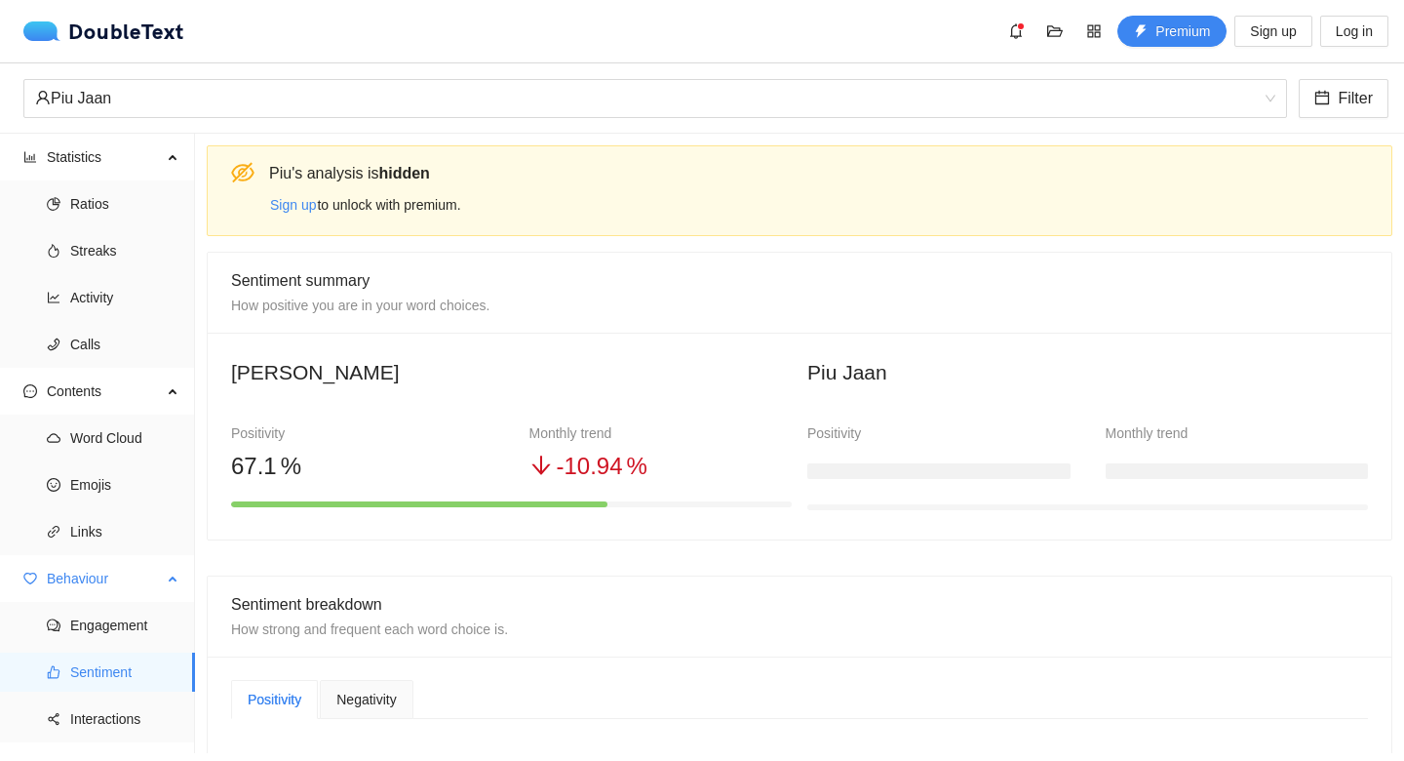
click at [130, 726] on span "Interactions" at bounding box center [124, 718] width 109 height 39
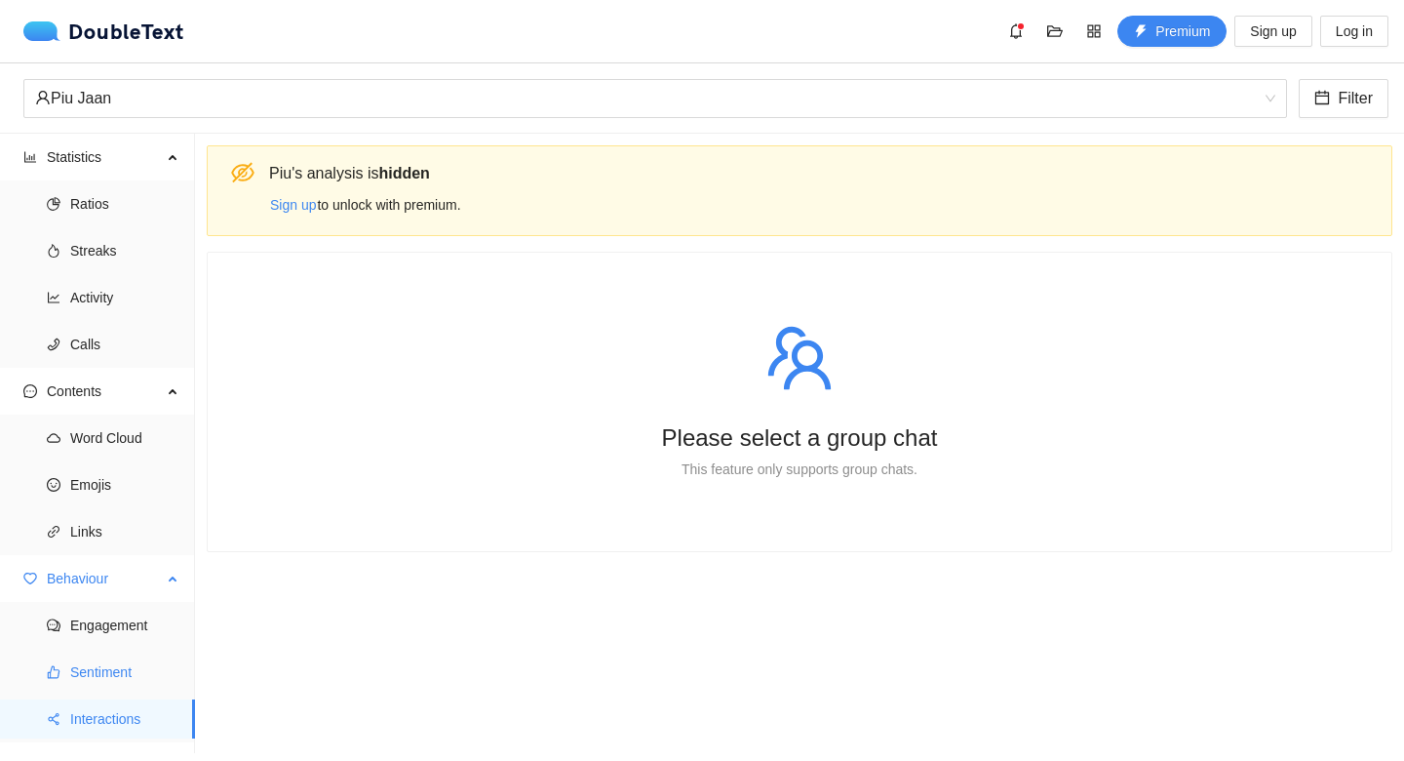
click at [138, 706] on span "Interactions" at bounding box center [124, 718] width 109 height 39
click at [1004, 28] on span "bell" at bounding box center [1016, 31] width 29 height 16
click at [111, 345] on span "Calls" at bounding box center [124, 344] width 109 height 39
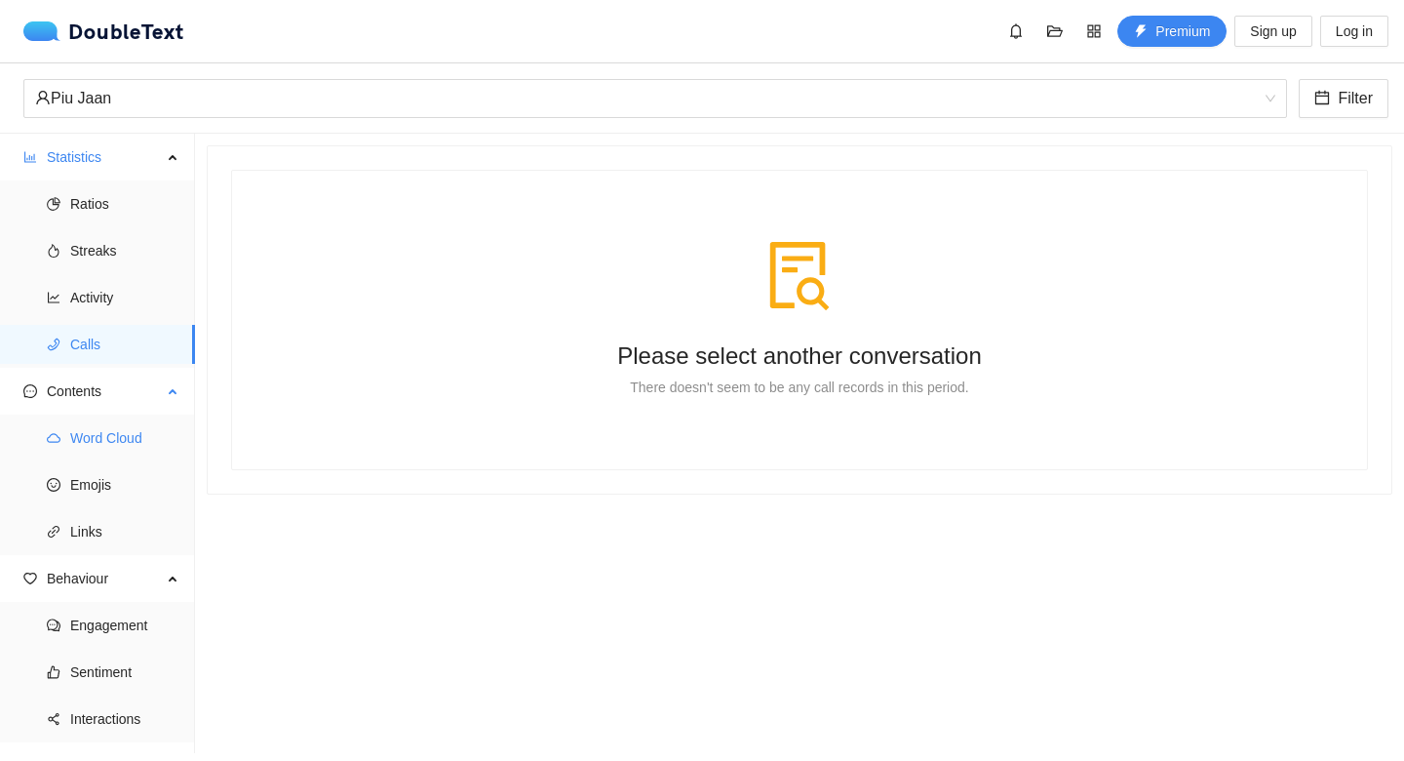
click at [112, 440] on span "Word Cloud" at bounding box center [124, 437] width 109 height 39
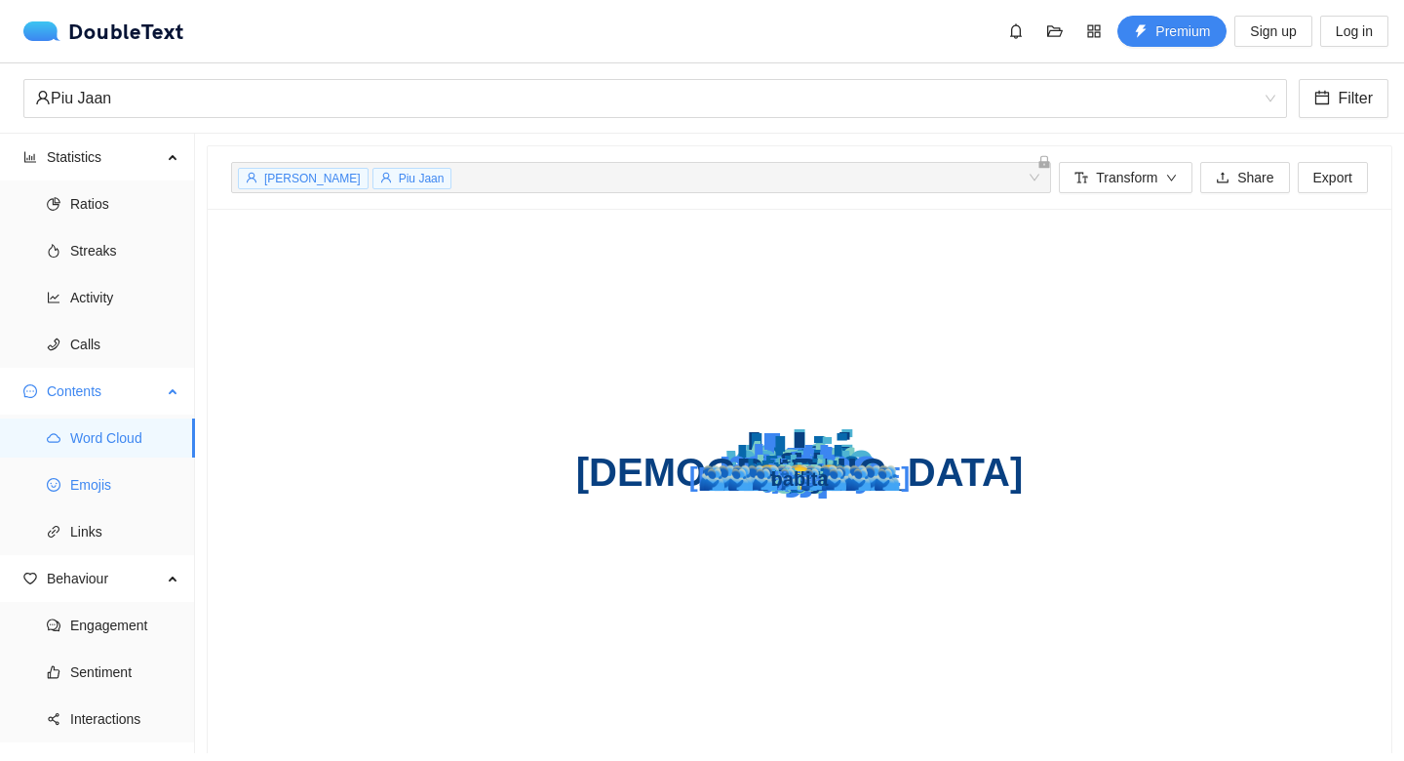
click at [91, 495] on span "Emojis" at bounding box center [124, 484] width 109 height 39
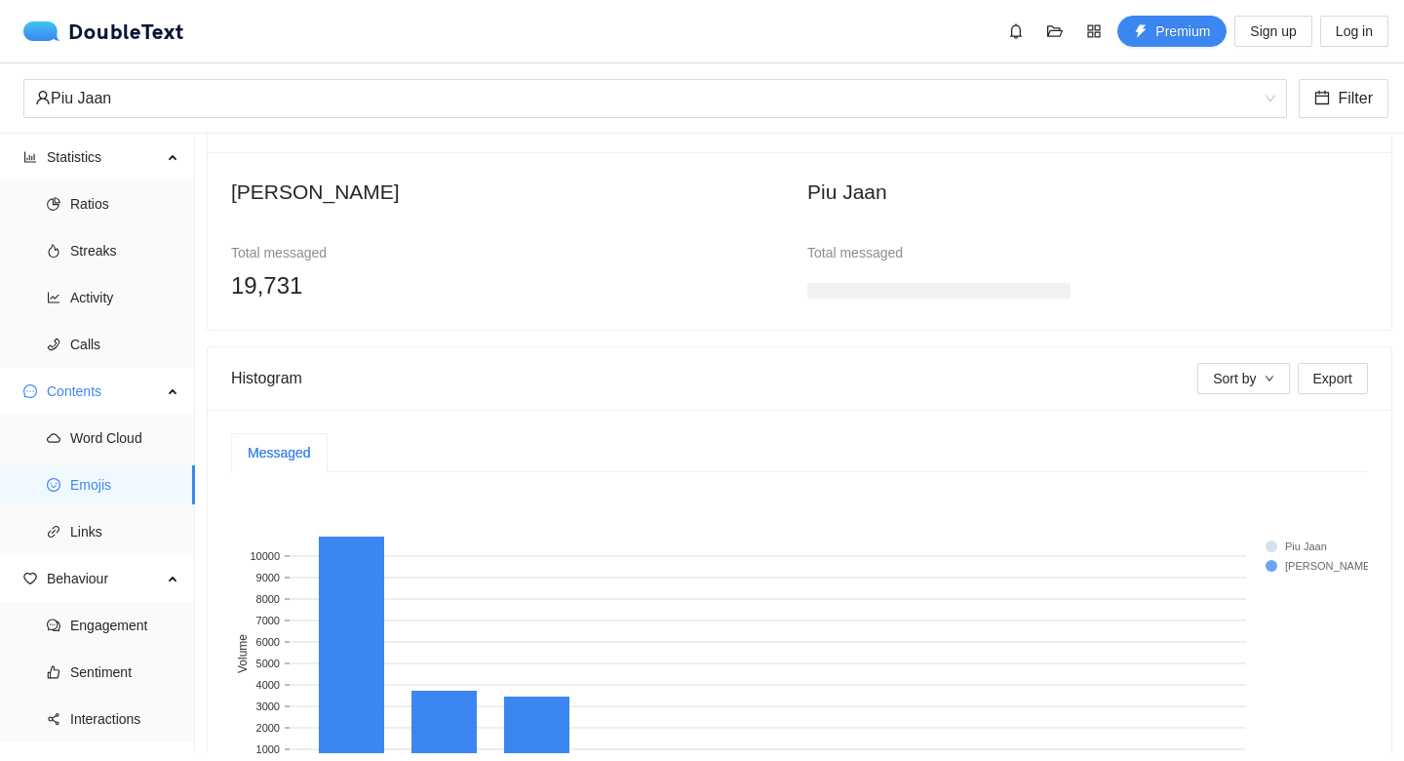
scroll to position [229, 0]
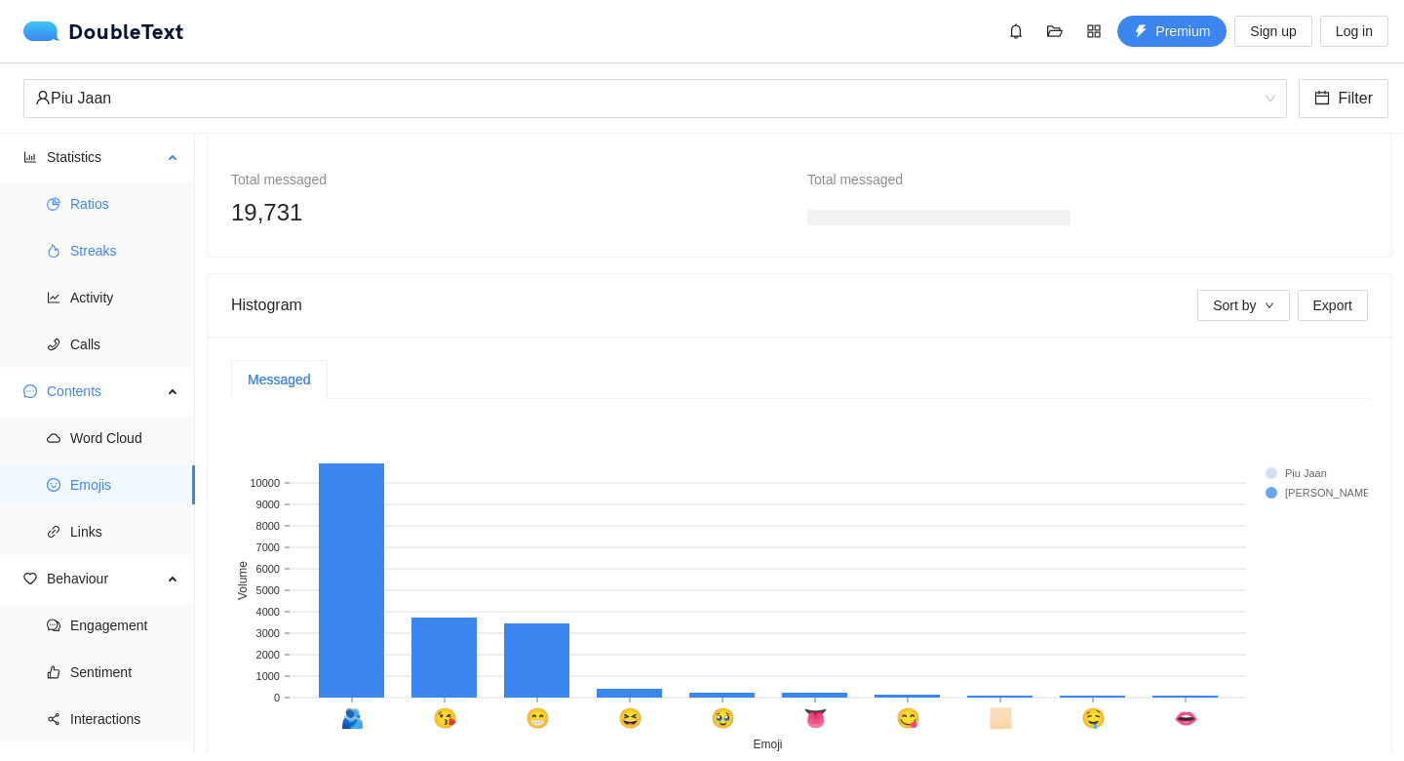
click at [144, 209] on span "Ratios" at bounding box center [124, 203] width 109 height 39
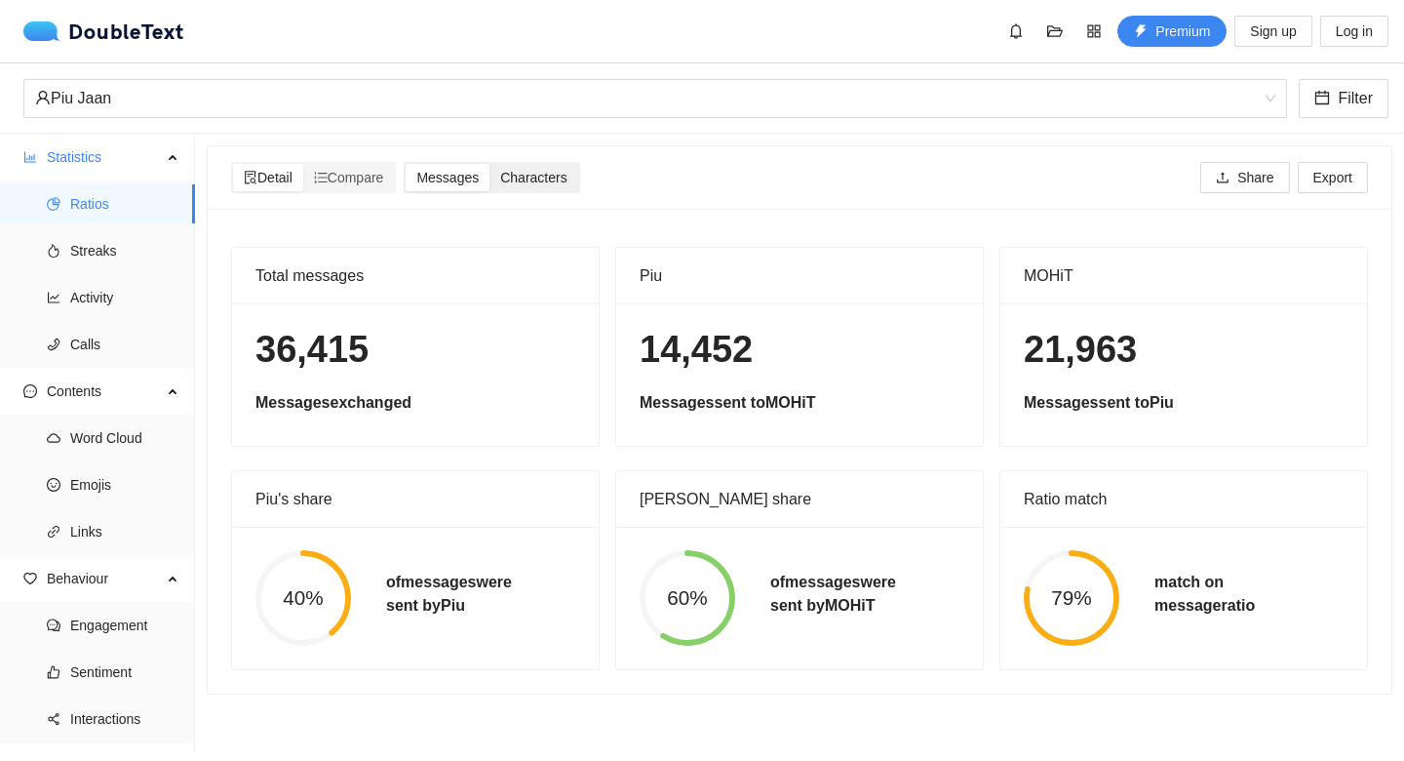
click at [549, 167] on div "Characters" at bounding box center [534, 177] width 88 height 27
click at [490, 164] on input "Characters" at bounding box center [490, 164] width 0 height 0
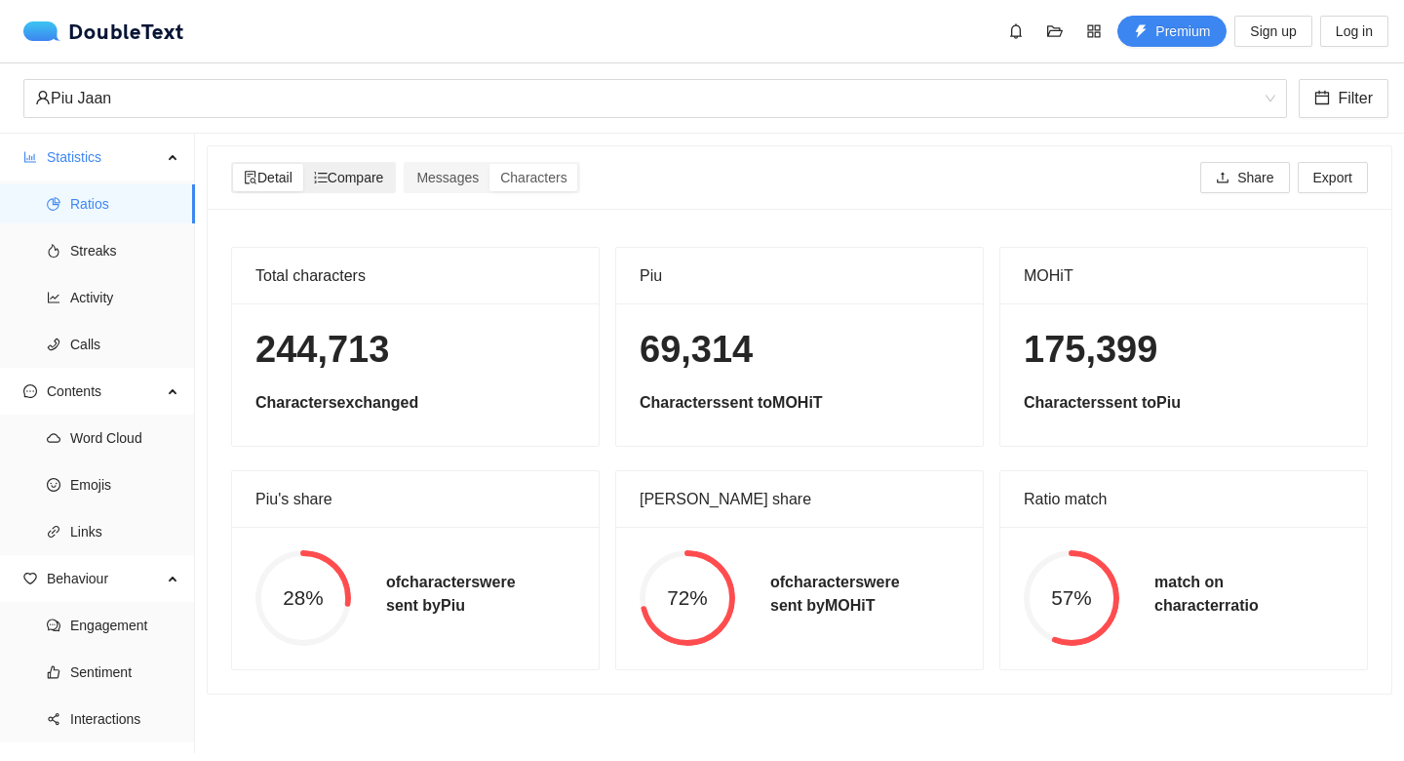
click at [353, 172] on span "Compare" at bounding box center [349, 178] width 70 height 16
click at [303, 164] on input "Compare" at bounding box center [303, 164] width 0 height 0
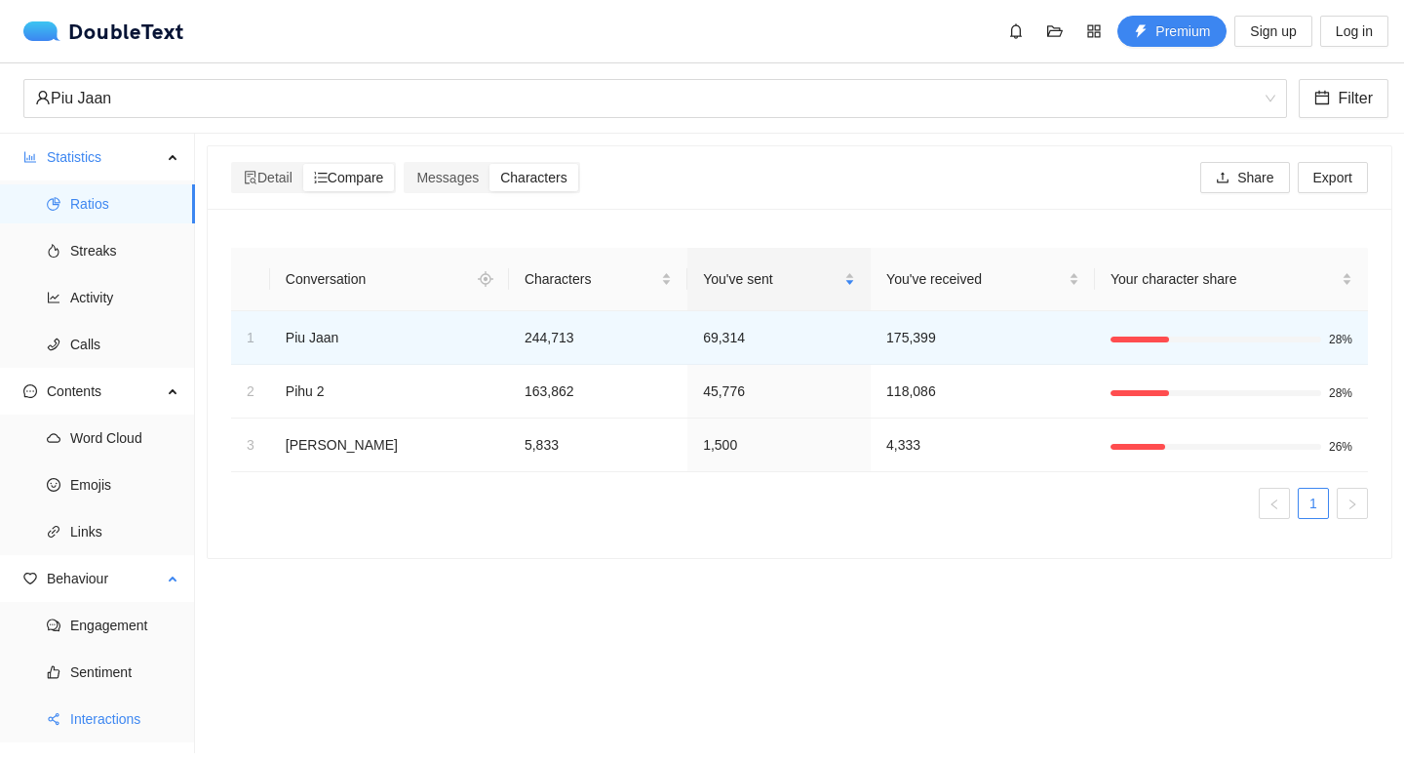
click at [138, 721] on span "Interactions" at bounding box center [124, 718] width 109 height 39
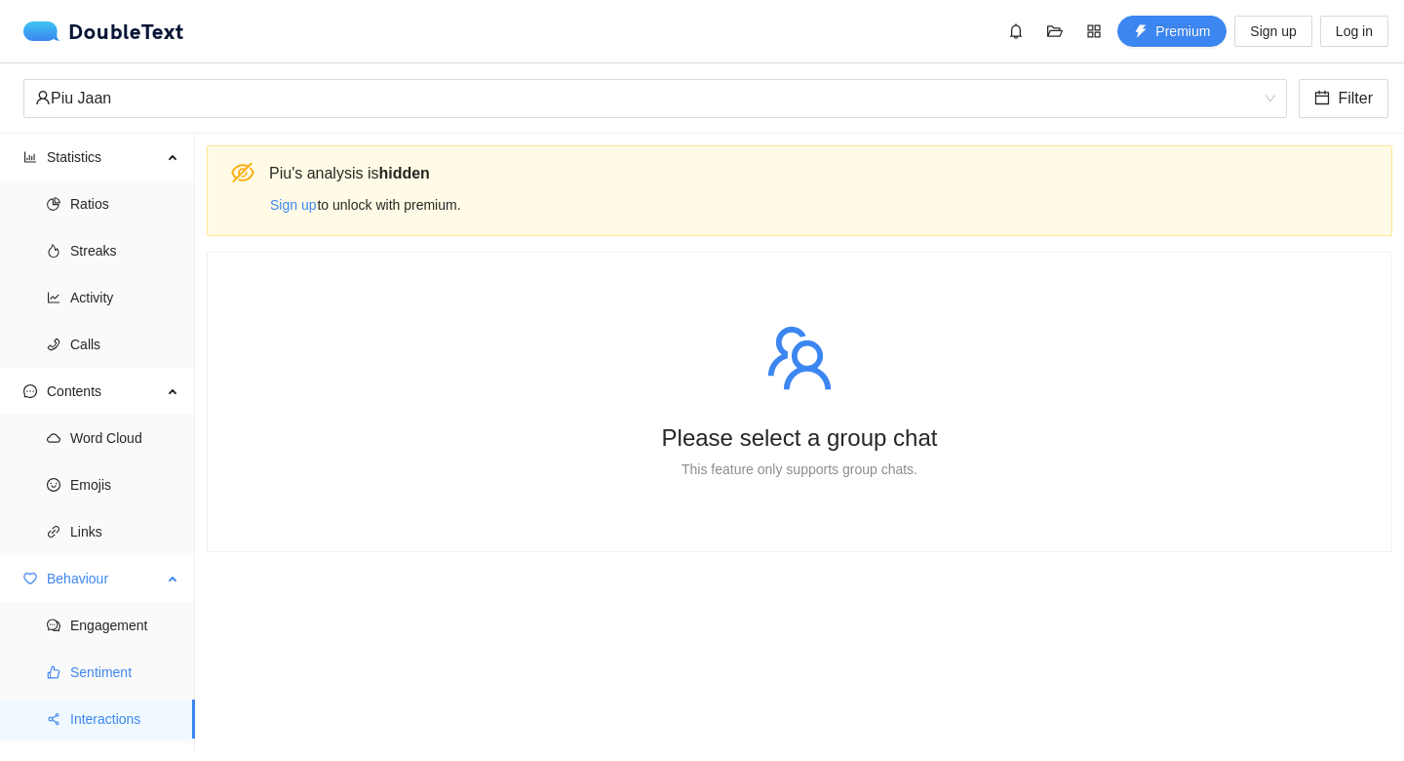
click at [129, 671] on span "Sentiment" at bounding box center [124, 671] width 109 height 39
click at [138, 673] on span "Sentiment" at bounding box center [124, 671] width 109 height 39
click at [101, 684] on span "Sentiment" at bounding box center [124, 671] width 109 height 39
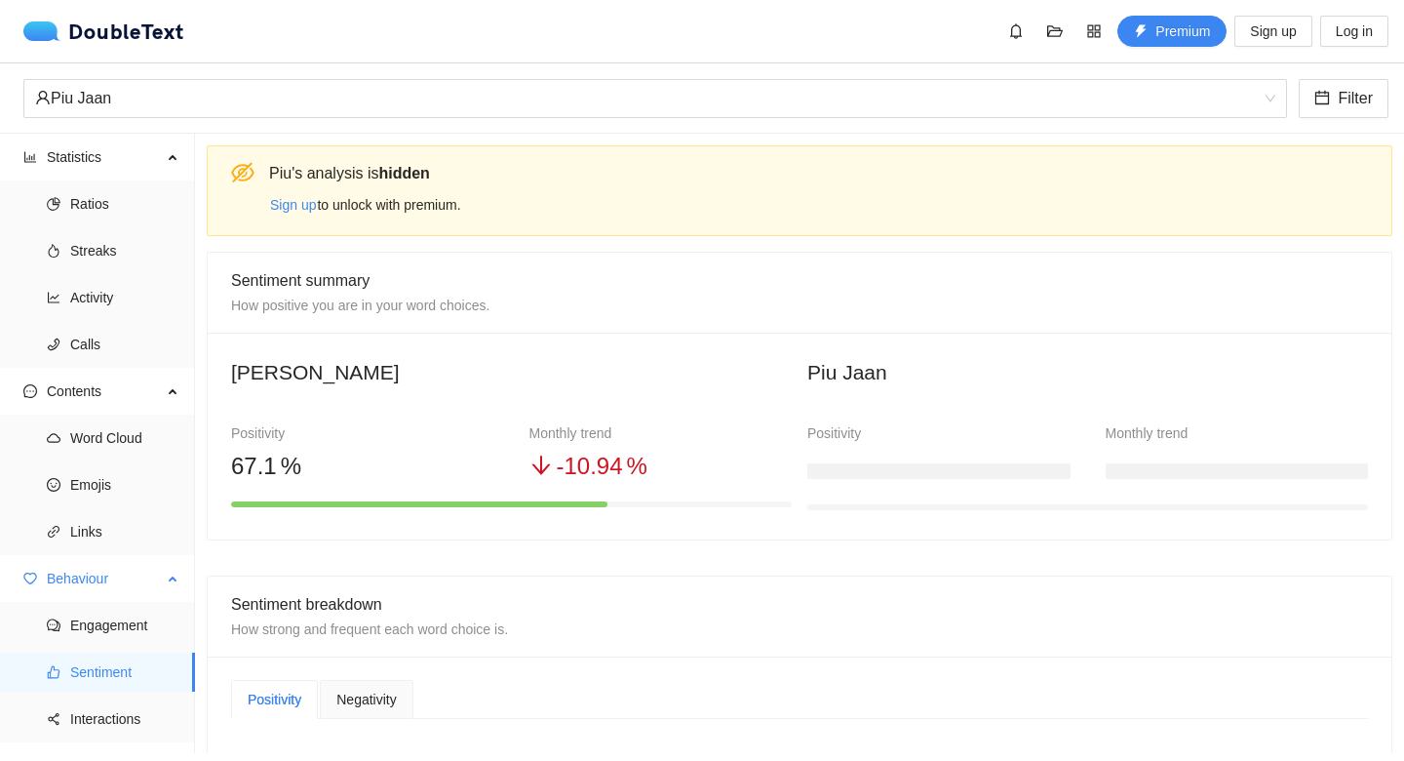
click at [121, 676] on span "Sentiment" at bounding box center [124, 671] width 109 height 39
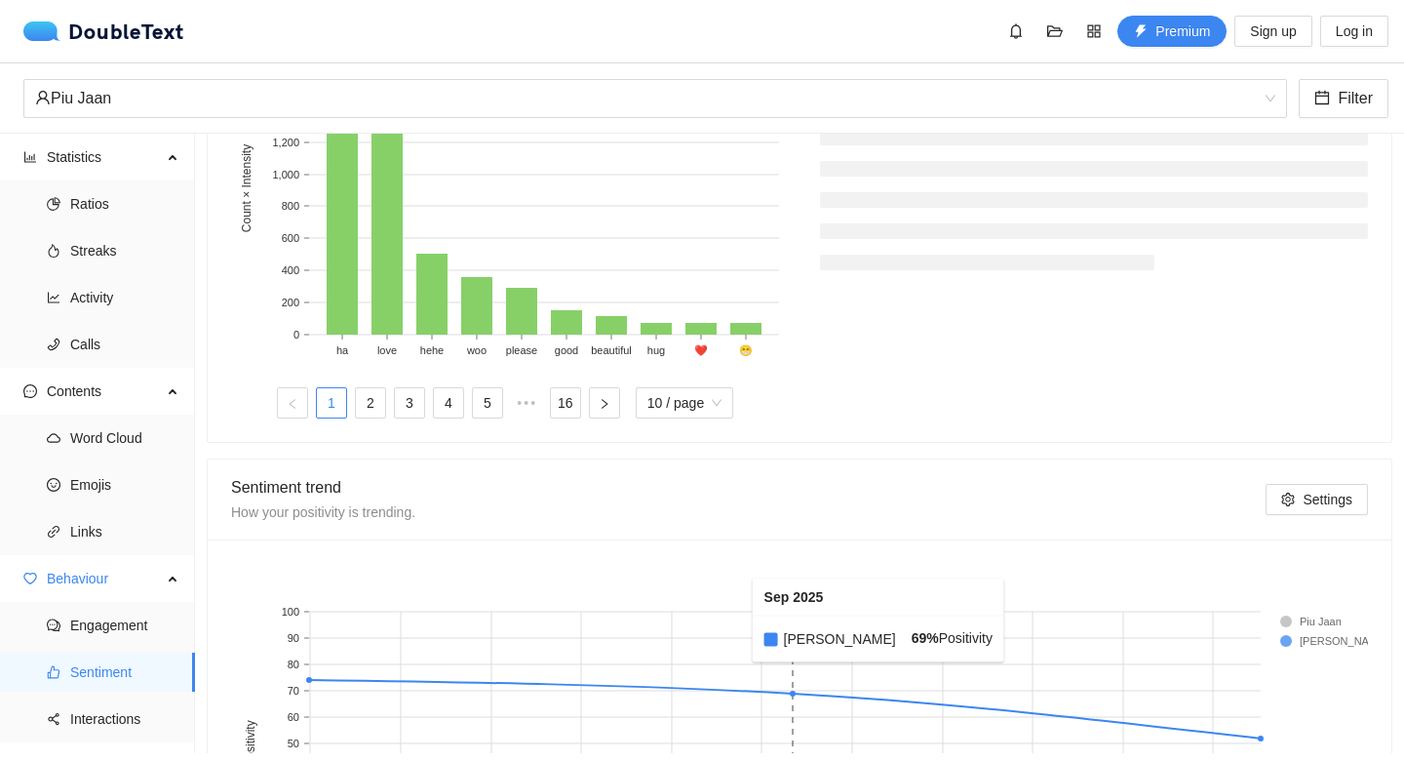
scroll to position [895, 0]
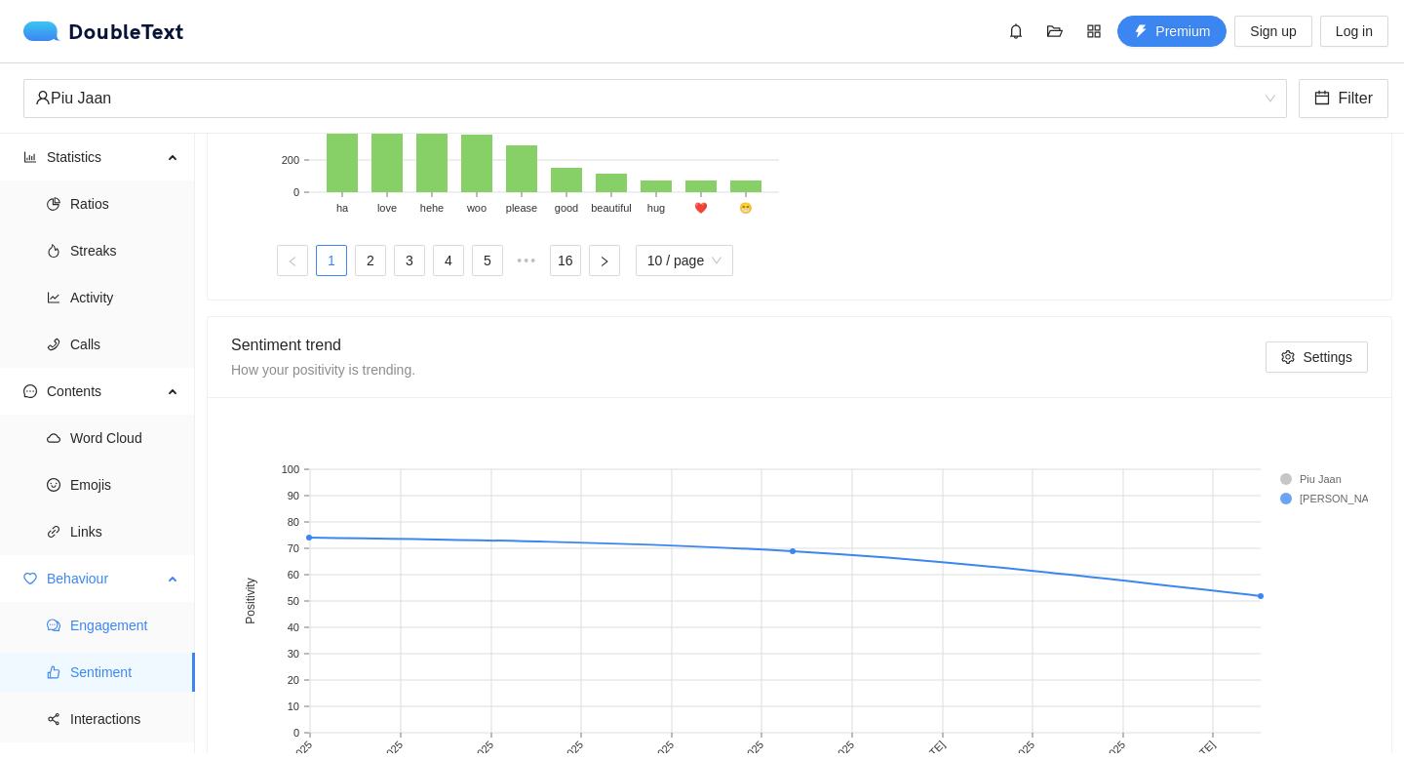
click at [156, 624] on span "Engagement" at bounding box center [124, 625] width 109 height 39
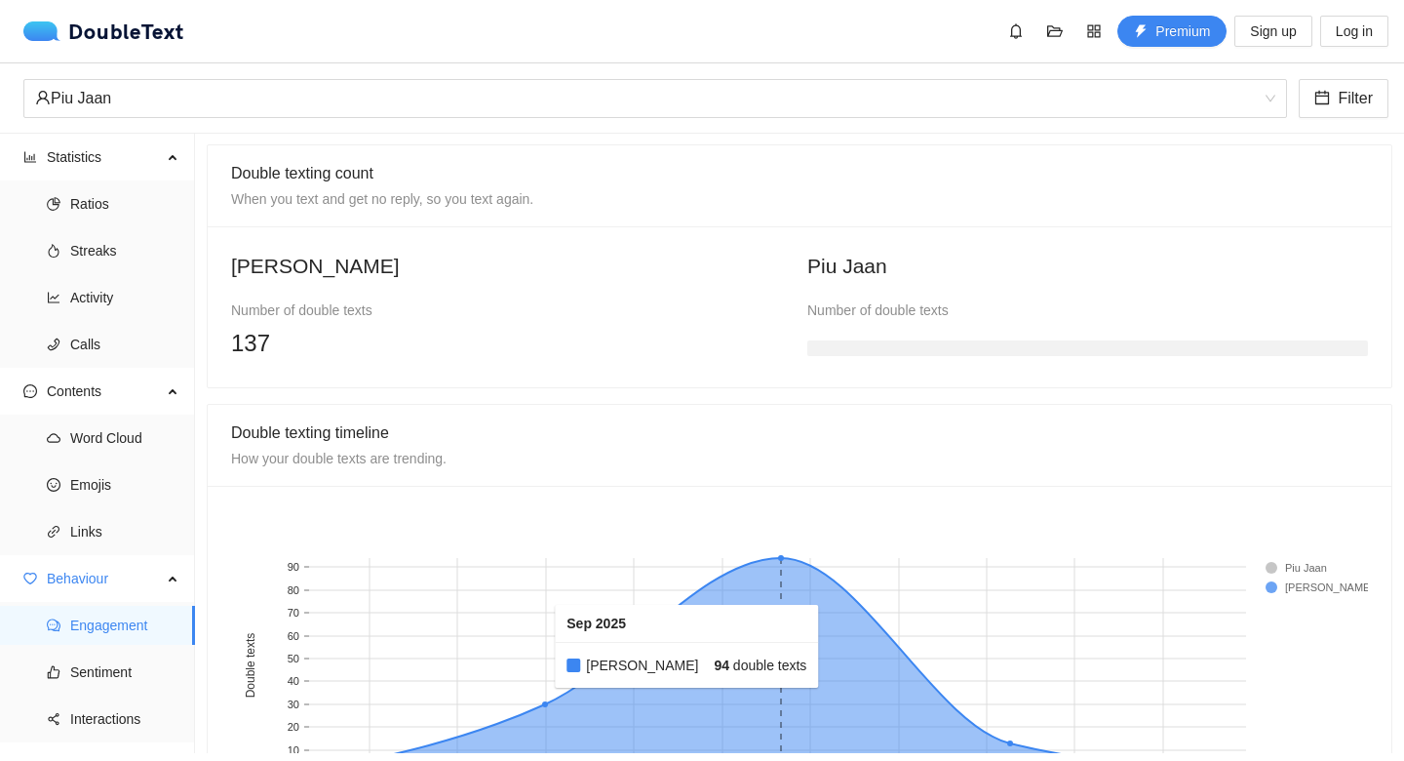
scroll to position [1286, 0]
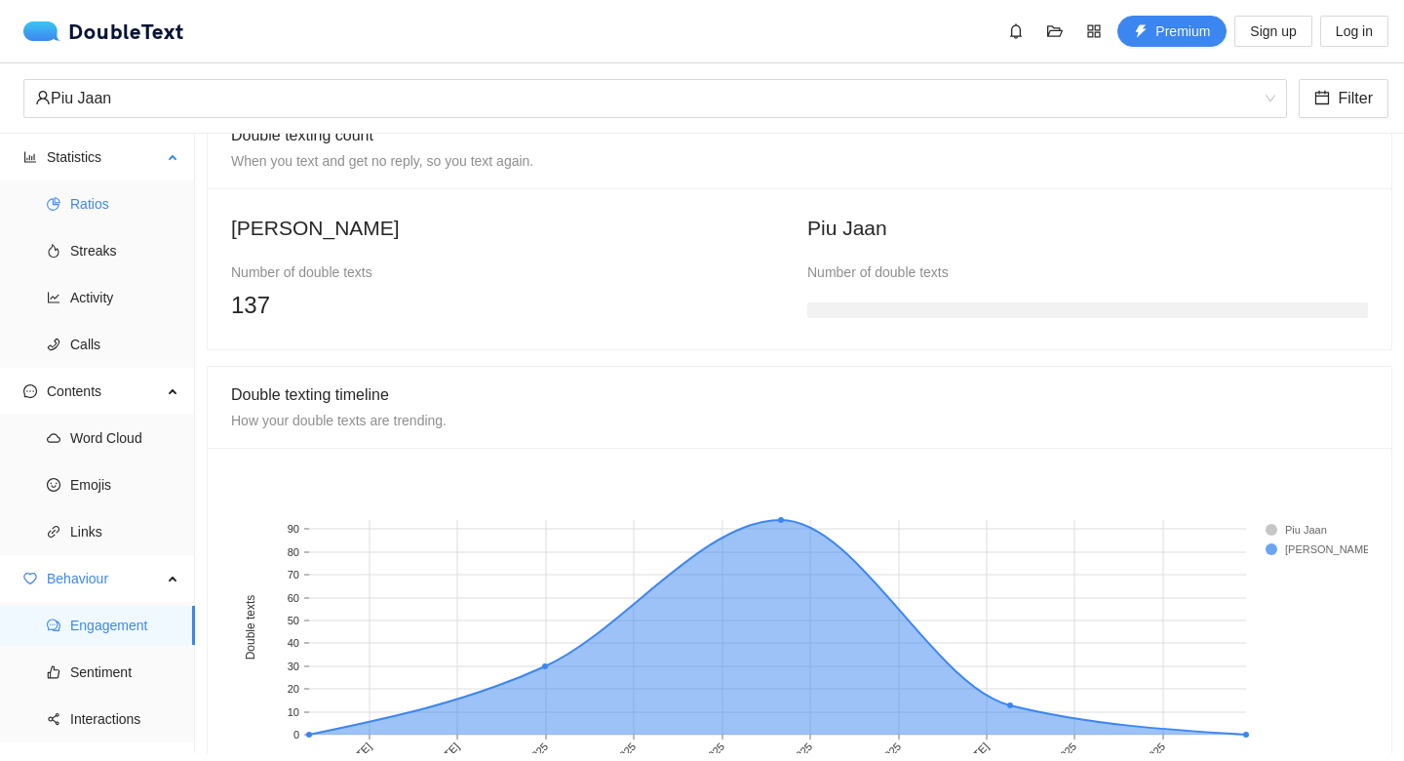
click at [154, 191] on span "Ratios" at bounding box center [124, 203] width 109 height 39
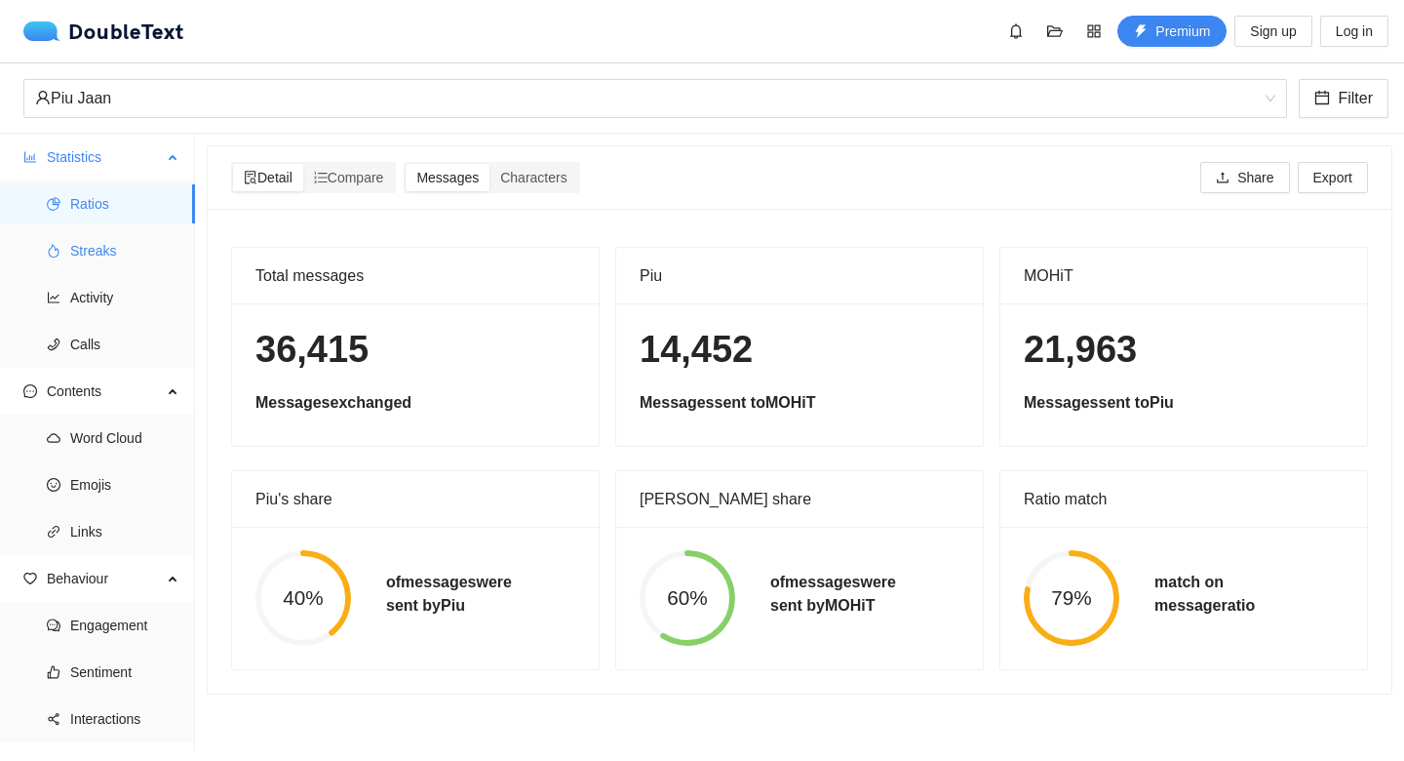
click at [133, 247] on span "Streaks" at bounding box center [124, 250] width 109 height 39
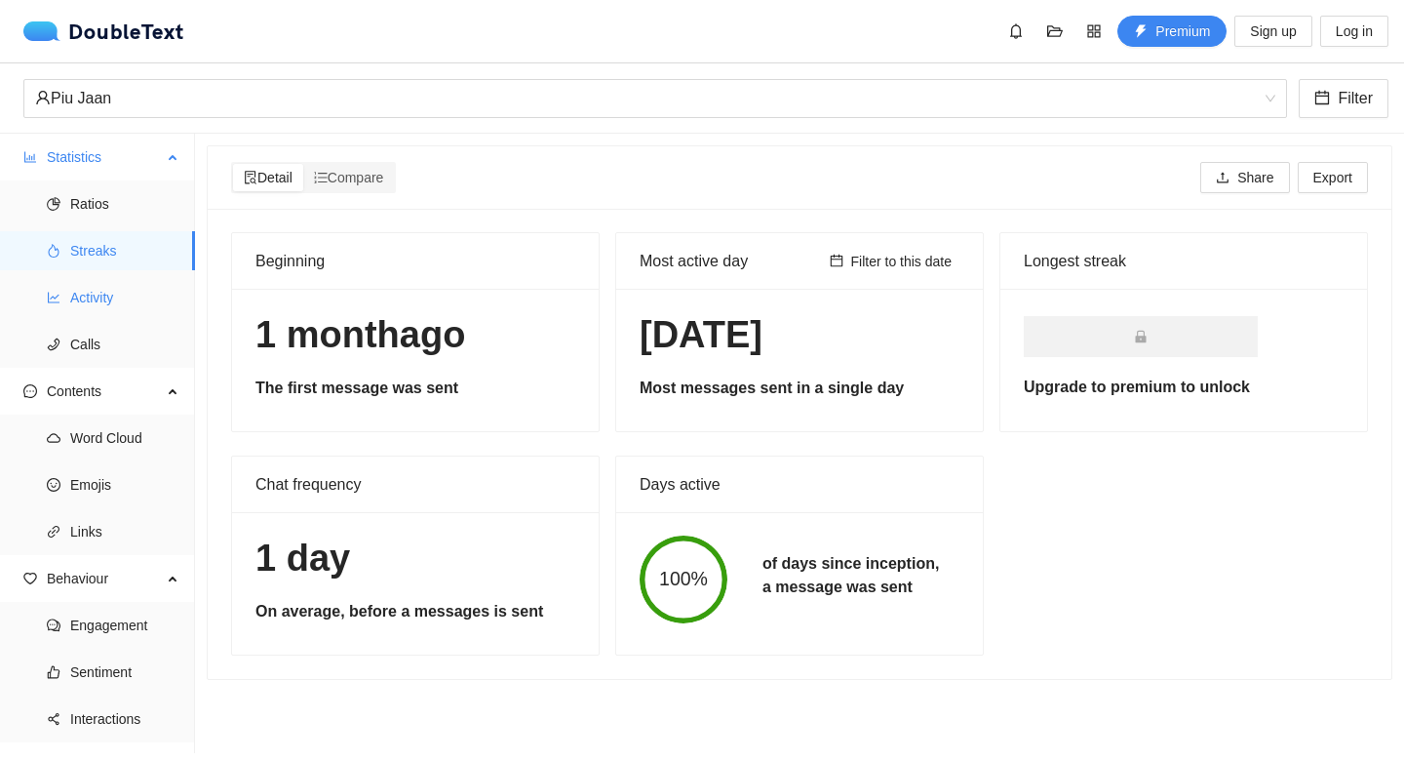
click at [100, 301] on span "Activity" at bounding box center [124, 297] width 109 height 39
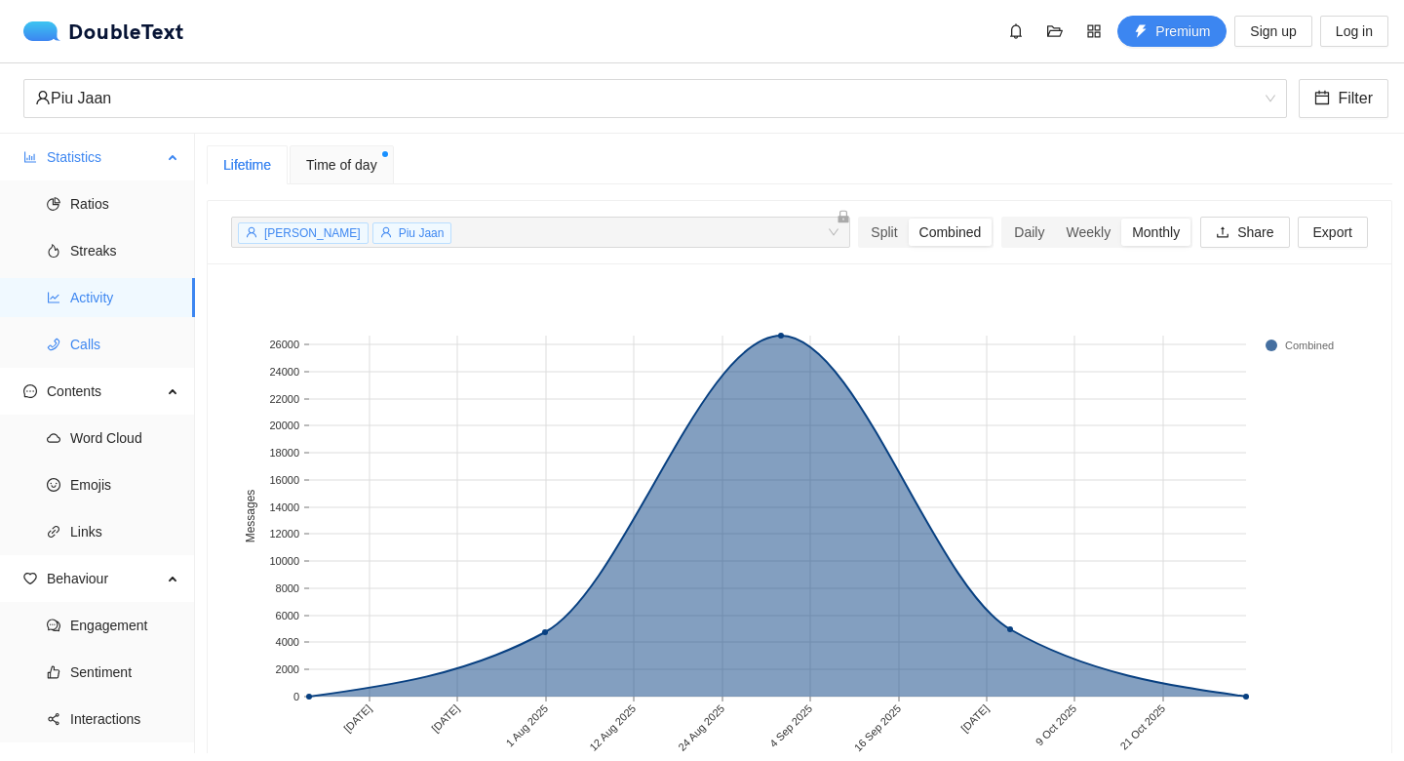
click at [94, 324] on ul "Ratios Streaks Activity Calls" at bounding box center [97, 273] width 194 height 187
click at [97, 345] on span "Calls" at bounding box center [124, 344] width 109 height 39
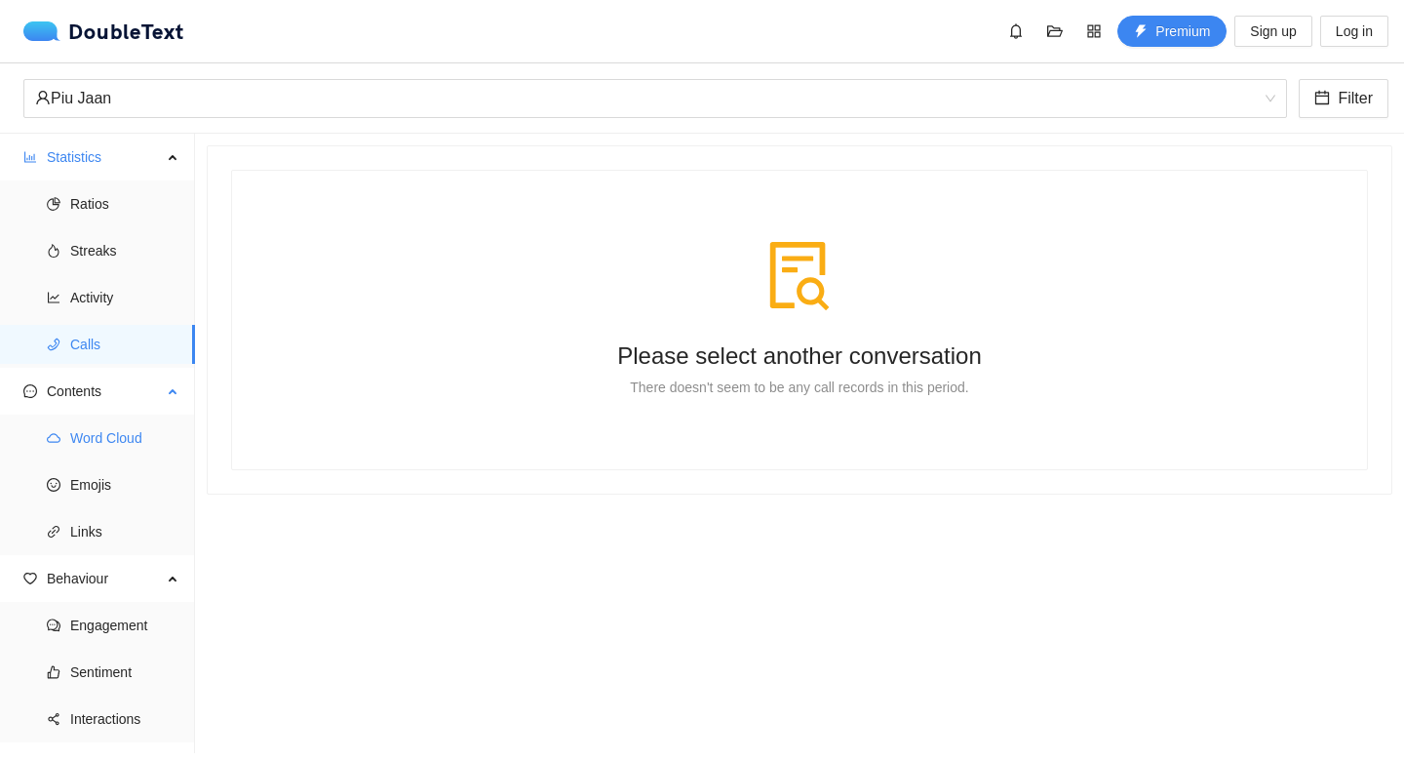
click at [125, 442] on span "Word Cloud" at bounding box center [124, 437] width 109 height 39
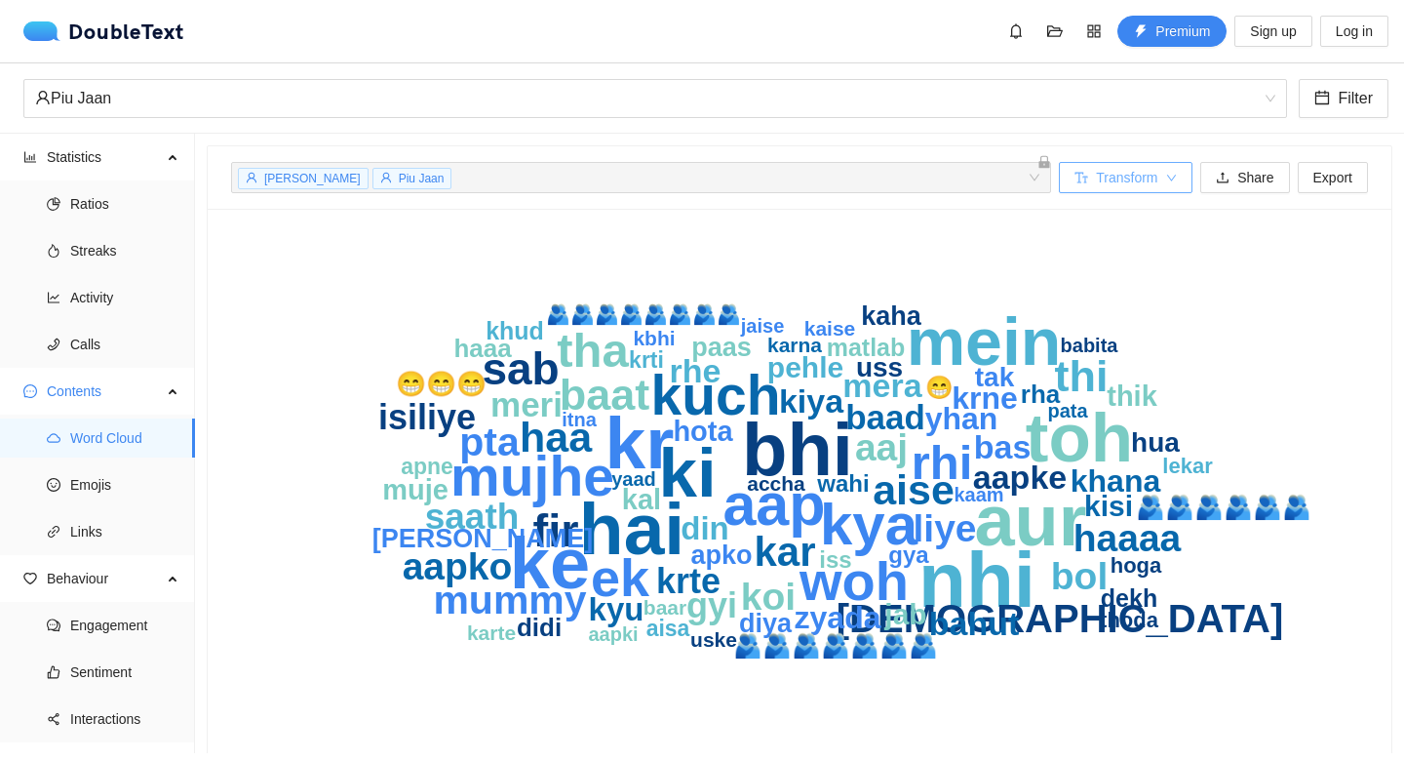
click at [1156, 177] on span "Transform" at bounding box center [1126, 177] width 61 height 21
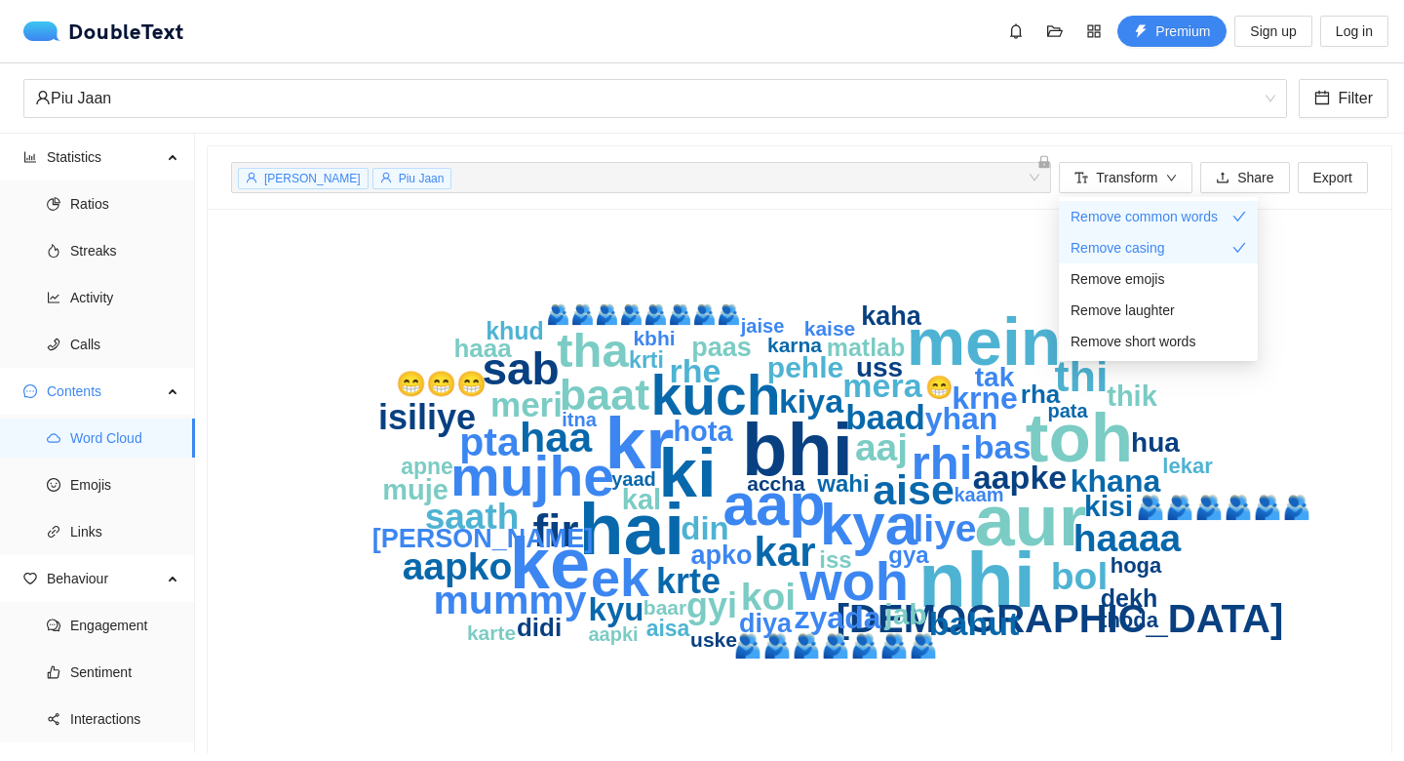
click at [1278, 391] on icon "nhi bhi kr hai aur ke toh ki mein aap kya kuch mujhe woh ek tha rhi fir sab thi…" at bounding box center [799, 485] width 1137 height 507
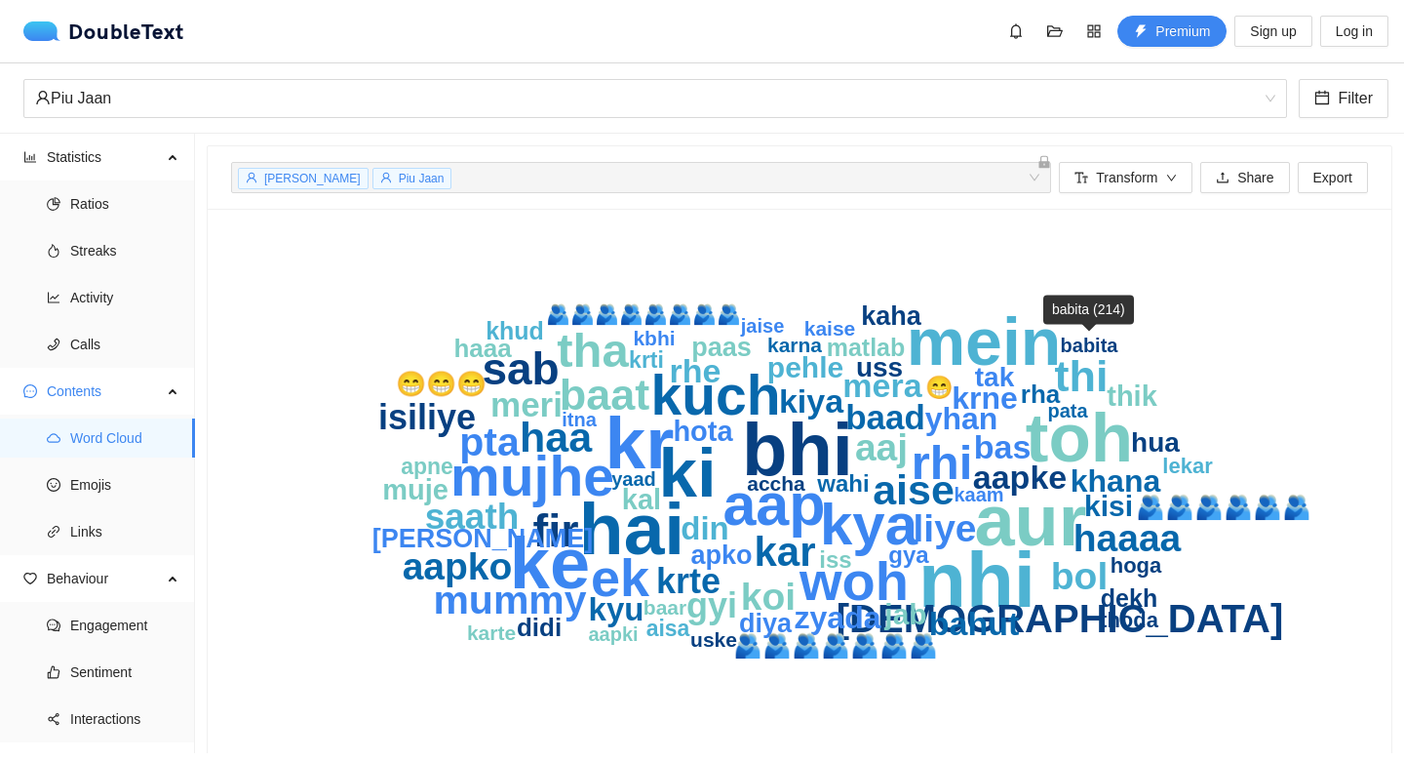
click at [1092, 352] on text "babita" at bounding box center [1090, 345] width 59 height 21
click at [1102, 315] on icon "nhi bhi kr hai aur ke toh ki mein aap kya kuch mujhe woh ek tha rhi fir sab thi…" at bounding box center [799, 485] width 1137 height 507
click at [1095, 332] on icon "nhi bhi kr hai aur ke toh ki mein aap kya kuch mujhe woh ek tha rhi fir sab thi…" at bounding box center [799, 485] width 1137 height 507
click at [1092, 343] on text "babita" at bounding box center [1090, 345] width 59 height 21
click at [1091, 343] on text "babita" at bounding box center [1090, 345] width 59 height 21
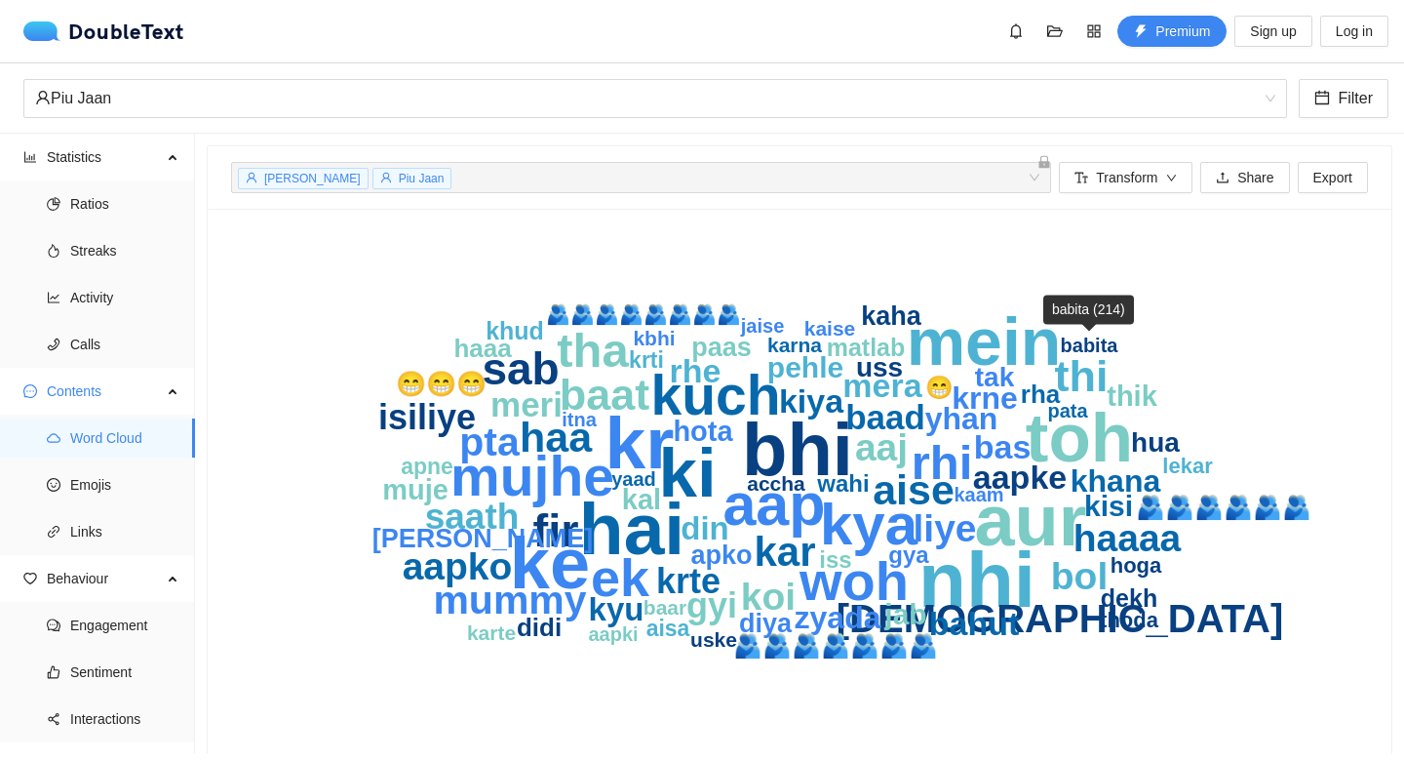
click at [1092, 343] on text "babita" at bounding box center [1090, 345] width 59 height 21
click at [1092, 38] on icon "appstore" at bounding box center [1094, 31] width 16 height 16
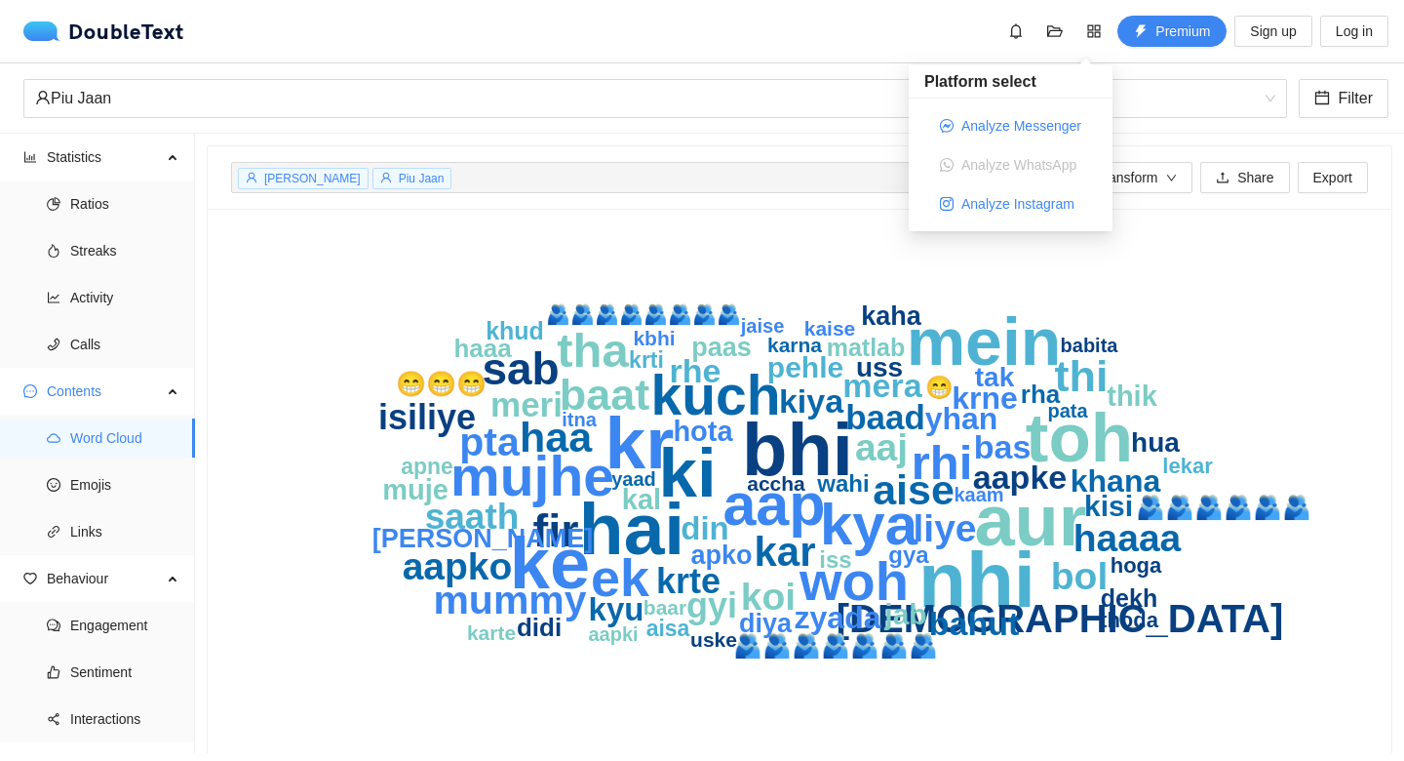
click at [1201, 334] on icon "nhi bhi kr hai aur ke toh ki mein aap kya kuch mujhe woh ek tha rhi fir sab thi…" at bounding box center [799, 485] width 1137 height 507
